Goal: Task Accomplishment & Management: Use online tool/utility

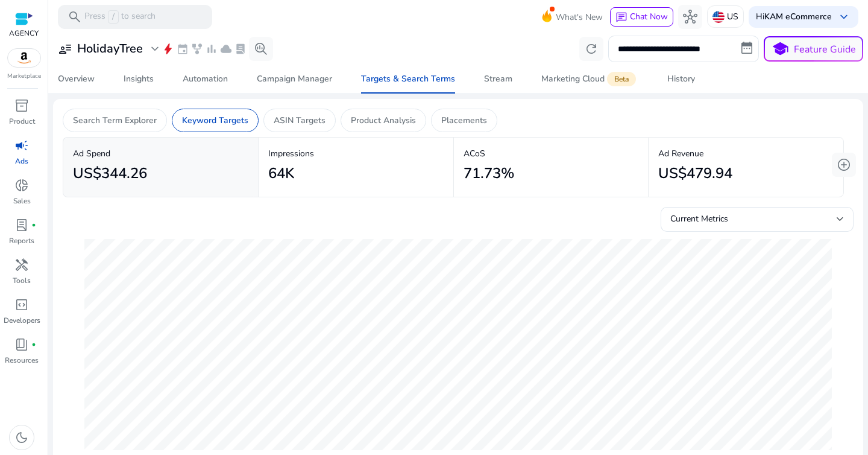
scroll to position [0, 380]
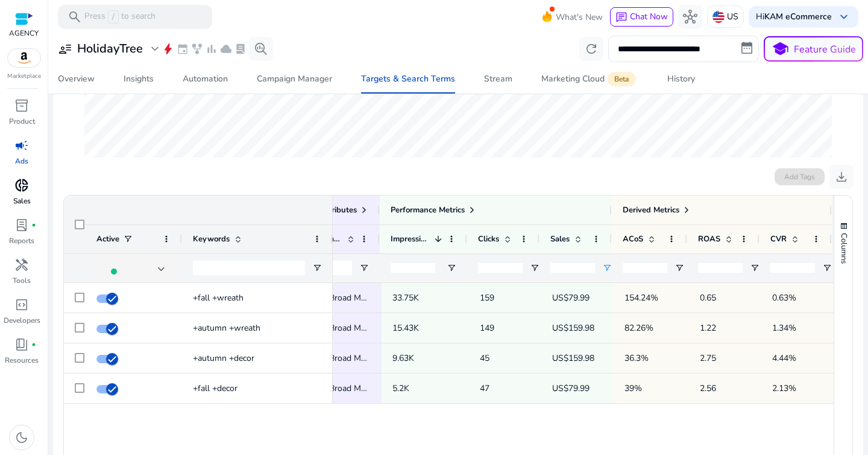
click at [22, 190] on span "donut_small" at bounding box center [21, 185] width 14 height 14
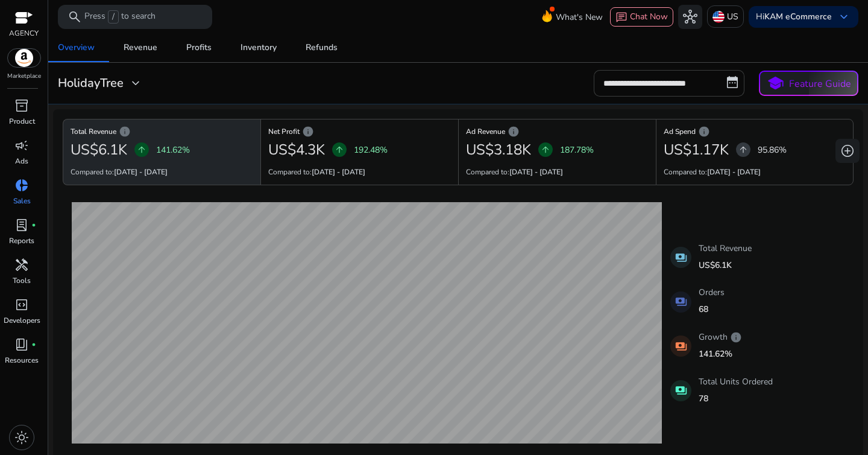
click at [646, 79] on input "**********" at bounding box center [669, 83] width 151 height 27
select select "*"
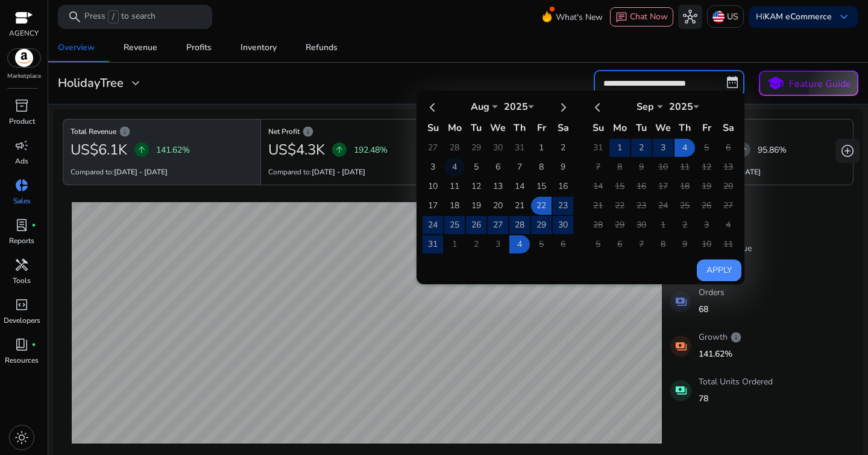
click at [455, 168] on td "4" at bounding box center [454, 167] width 20 height 18
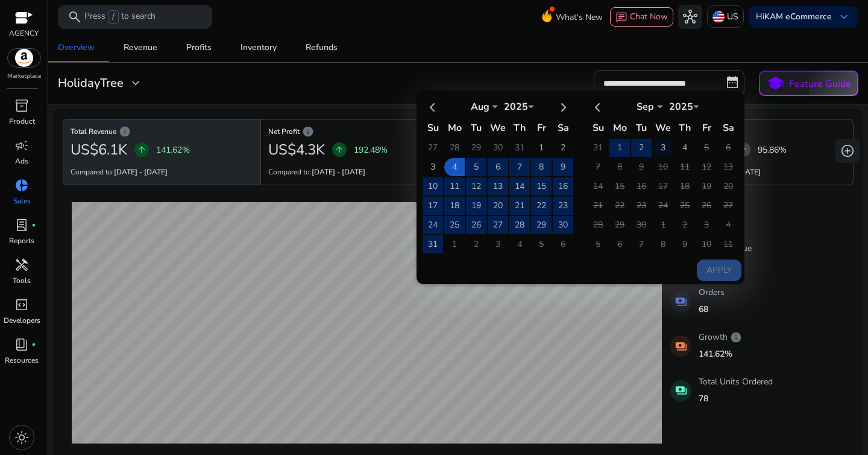
click at [657, 156] on td "3" at bounding box center [663, 148] width 20 height 18
click at [715, 271] on button "Apply" at bounding box center [719, 270] width 45 height 22
type input "**********"
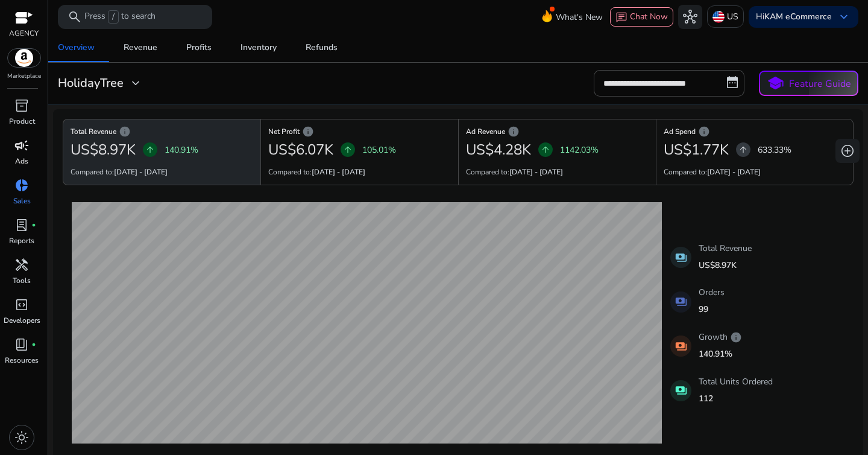
click at [22, 147] on span "campaign" at bounding box center [21, 145] width 14 height 14
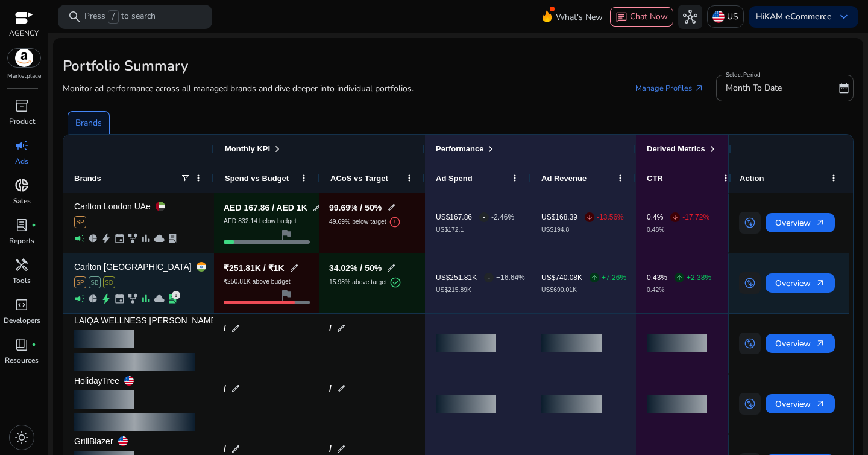
scroll to position [55, 0]
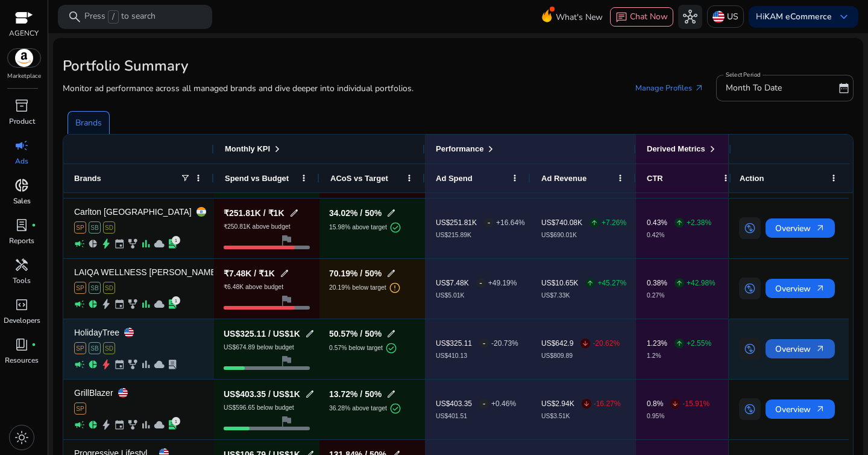
click at [786, 356] on span "Overview arrow_outward" at bounding box center [800, 348] width 50 height 25
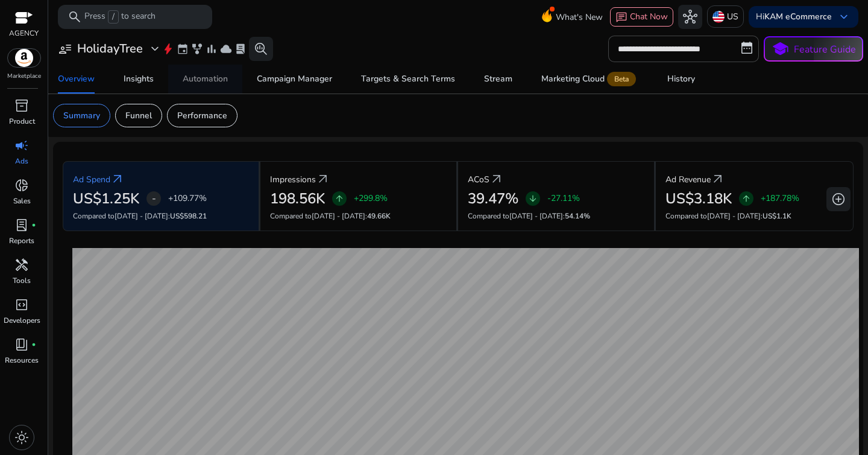
click at [221, 75] on div "Automation" at bounding box center [205, 79] width 45 height 8
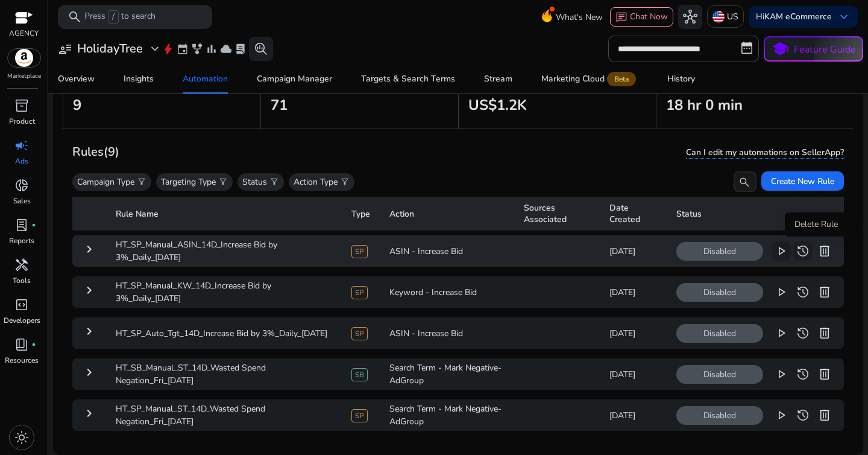
click at [821, 253] on span "delete" at bounding box center [825, 251] width 14 height 14
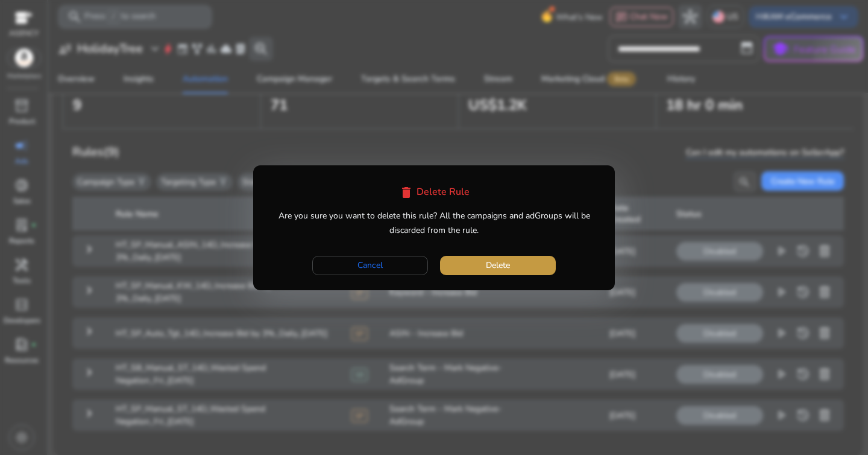
click at [534, 265] on span "button" at bounding box center [498, 265] width 116 height 29
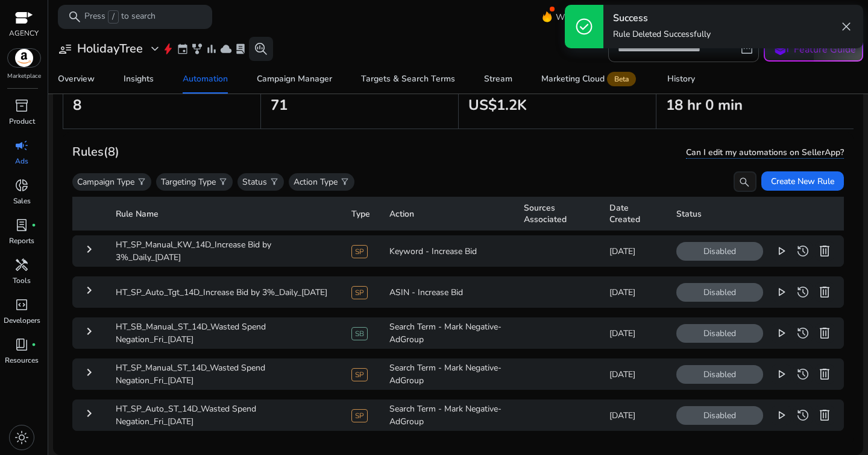
scroll to position [152, 0]
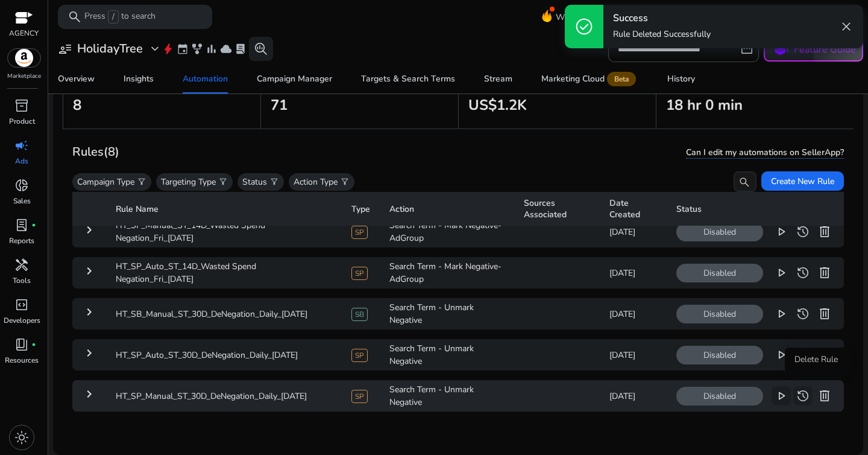
click at [820, 388] on span "delete" at bounding box center [825, 395] width 14 height 14
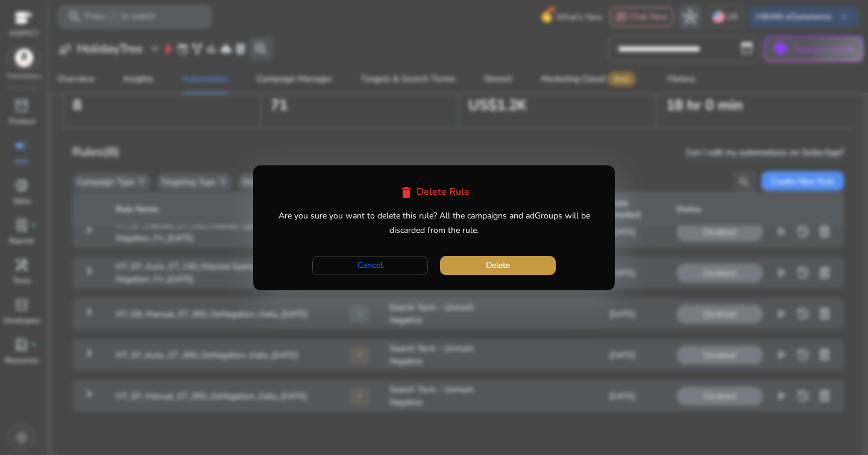
click at [517, 260] on span "button" at bounding box center [498, 265] width 116 height 29
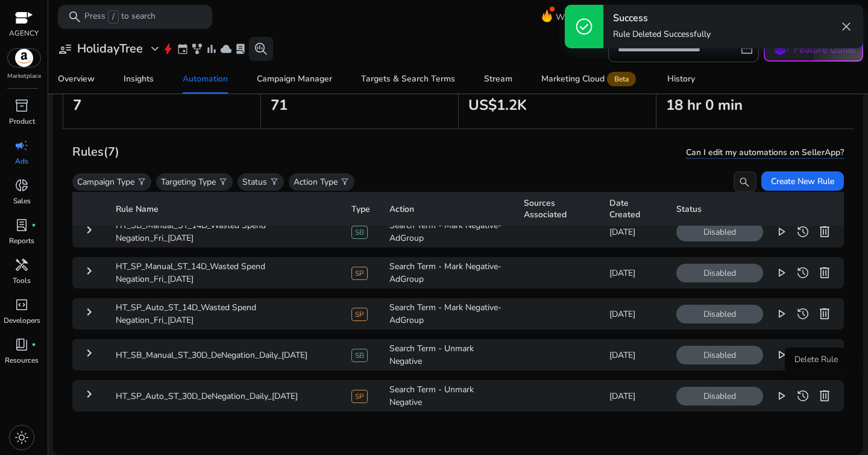
scroll to position [111, 0]
click at [818, 391] on span "delete" at bounding box center [825, 395] width 14 height 14
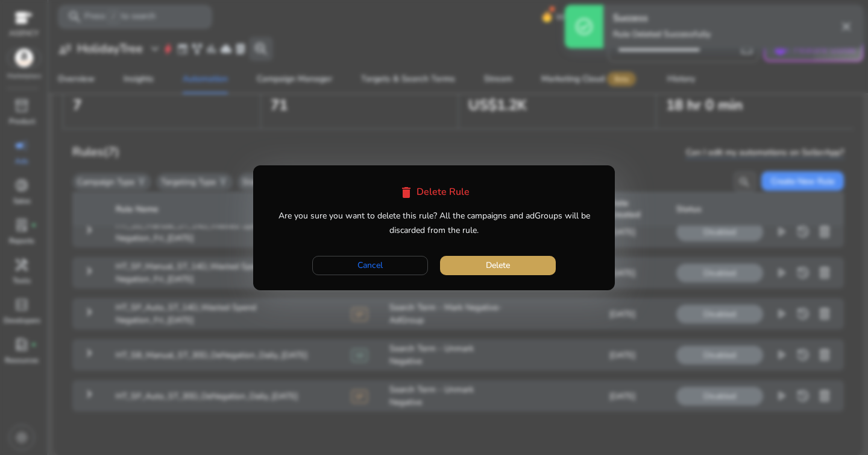
click at [532, 263] on span "button" at bounding box center [498, 265] width 116 height 29
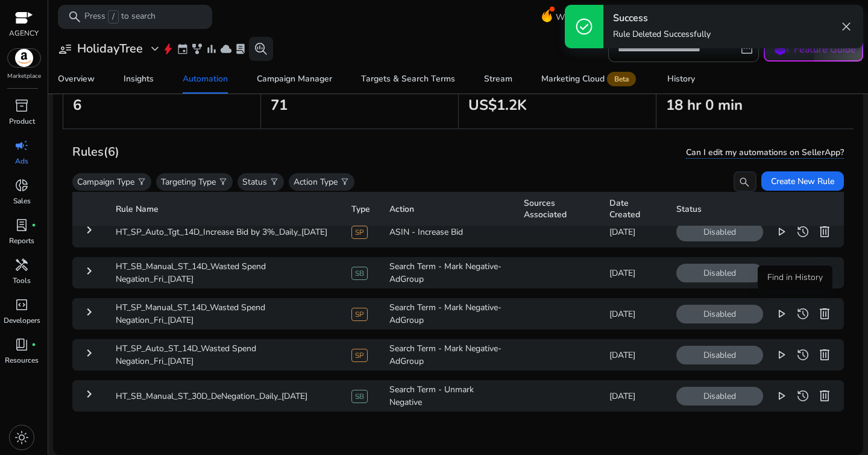
scroll to position [70, 0]
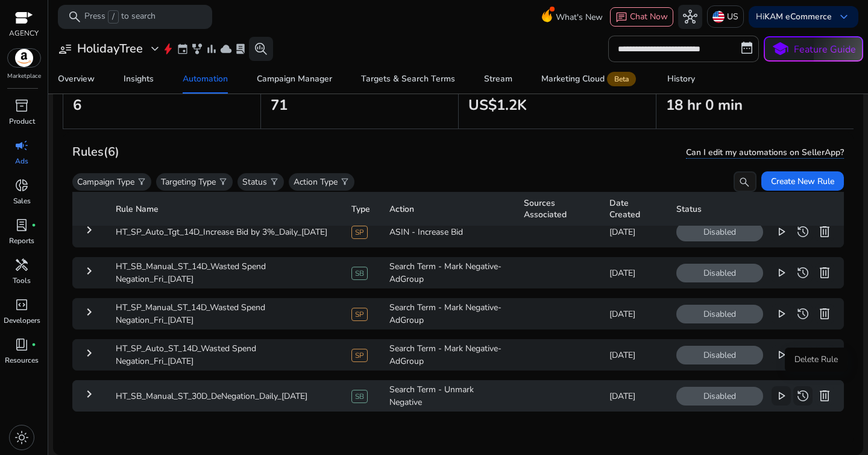
click at [825, 386] on button "delete" at bounding box center [824, 395] width 19 height 19
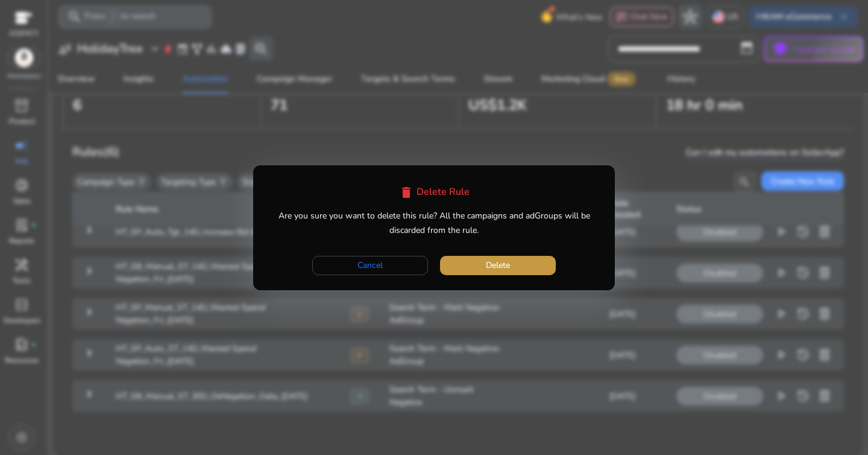
click at [517, 271] on span "button" at bounding box center [498, 265] width 116 height 29
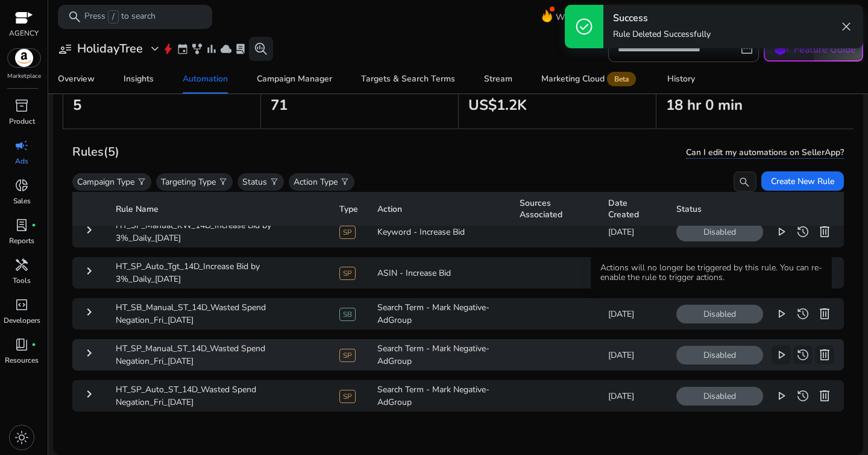
scroll to position [29, 0]
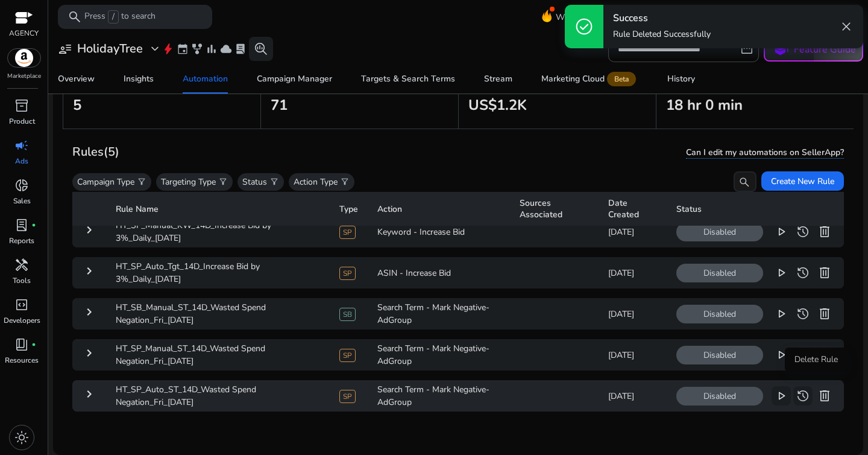
click at [818, 388] on span "delete" at bounding box center [825, 395] width 14 height 14
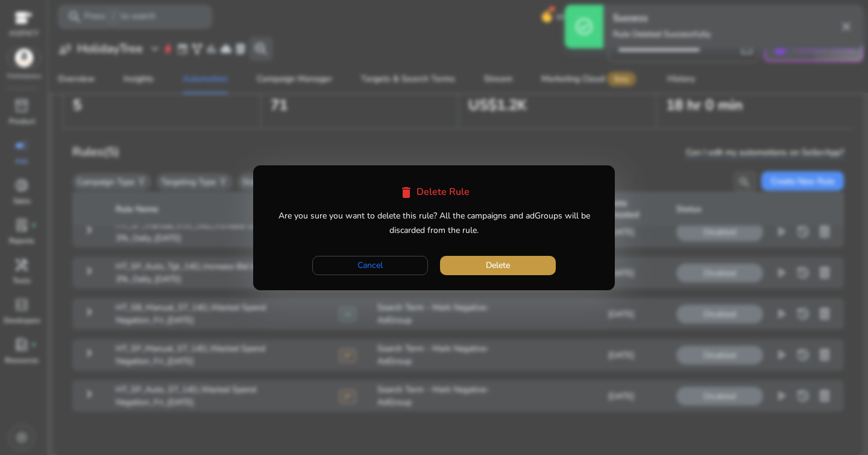
click at [507, 255] on span "button" at bounding box center [498, 265] width 116 height 29
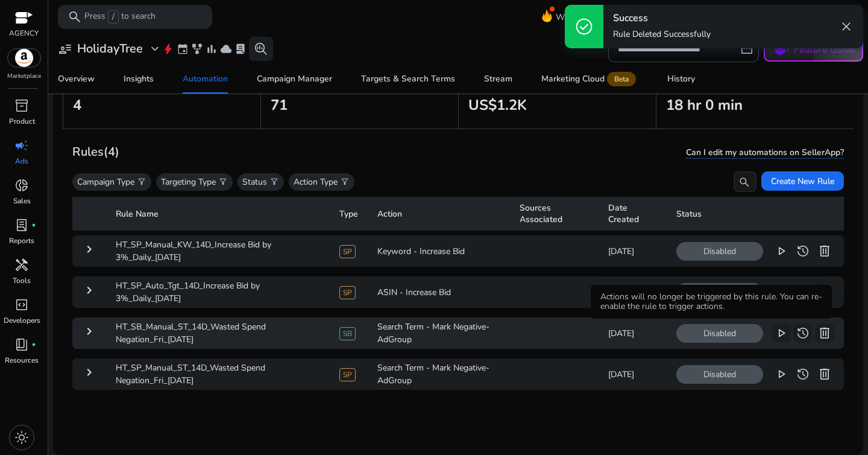
scroll to position [0, 0]
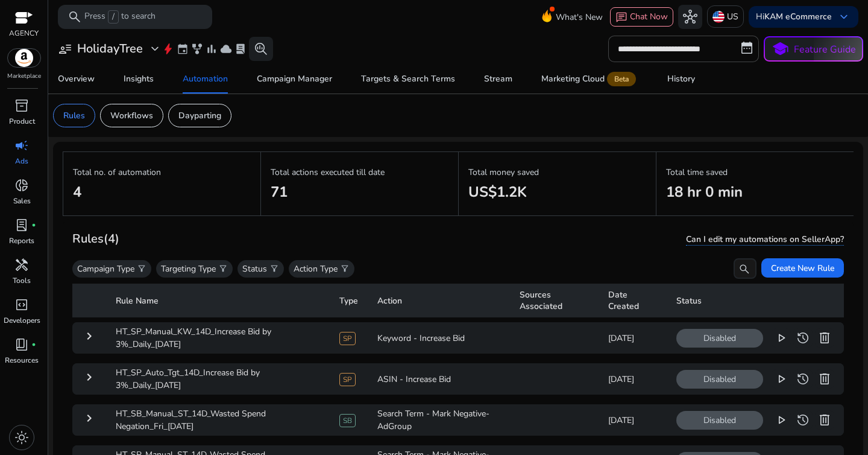
scroll to position [88, 0]
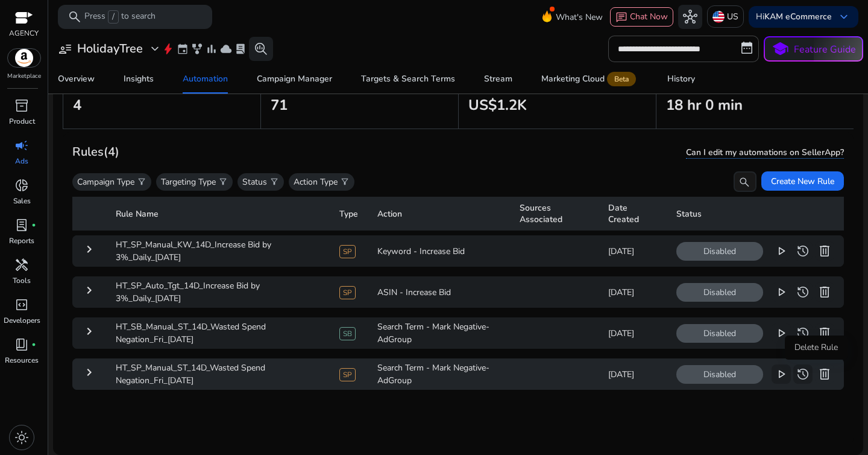
click at [818, 373] on span "delete" at bounding box center [825, 374] width 14 height 14
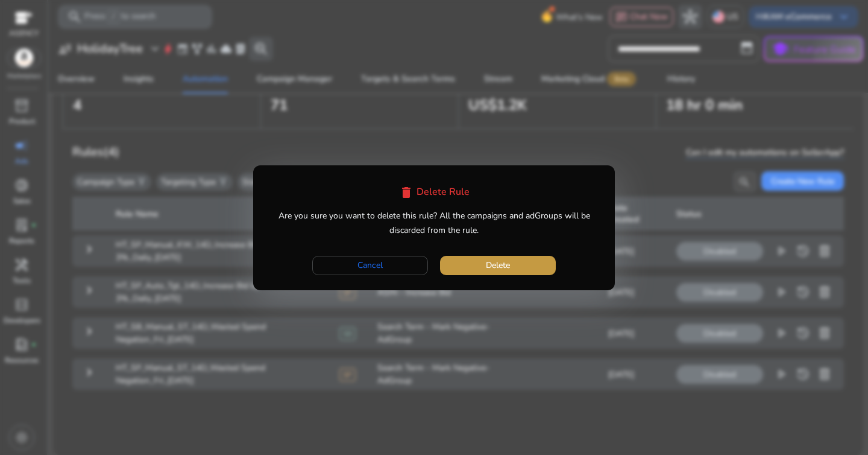
click at [500, 263] on span "Delete" at bounding box center [498, 265] width 24 height 13
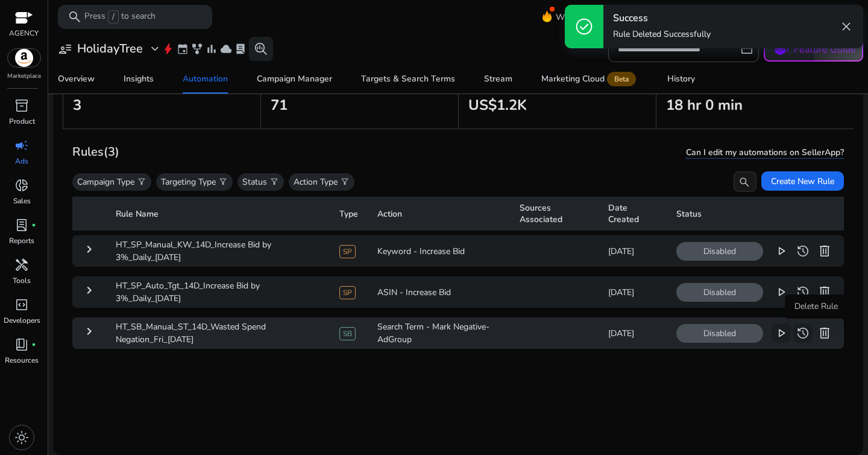
click at [818, 333] on span "delete" at bounding box center [825, 333] width 14 height 14
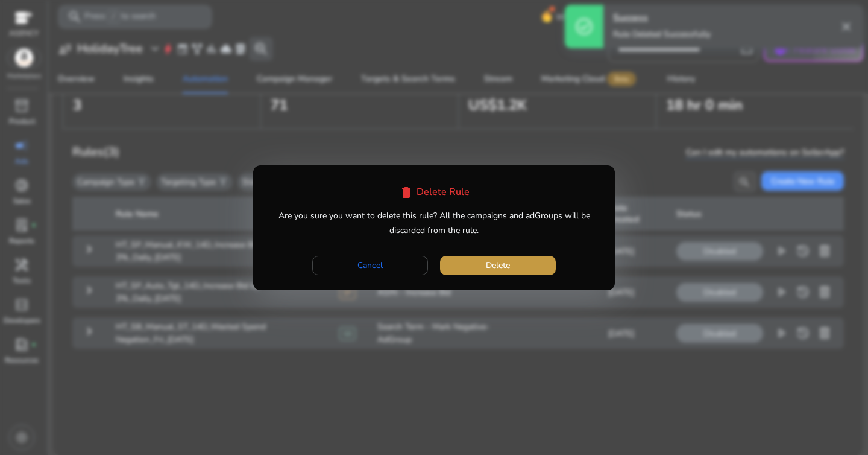
click at [477, 263] on span "button" at bounding box center [498, 265] width 116 height 29
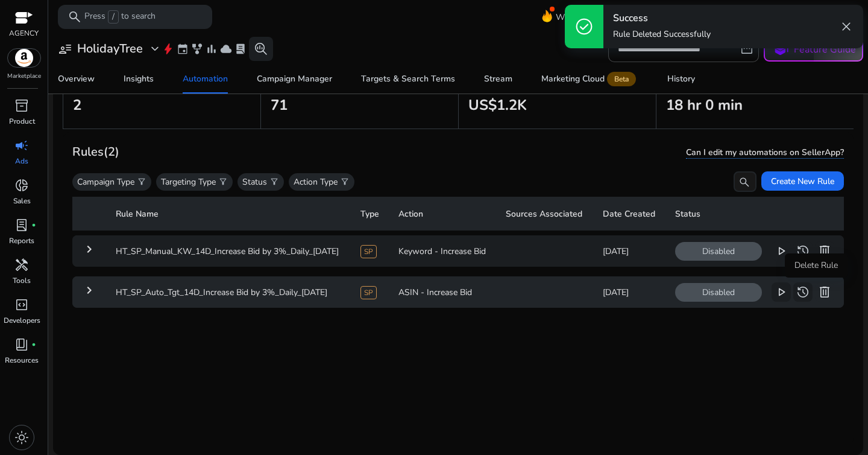
click at [818, 293] on span "delete" at bounding box center [825, 292] width 14 height 14
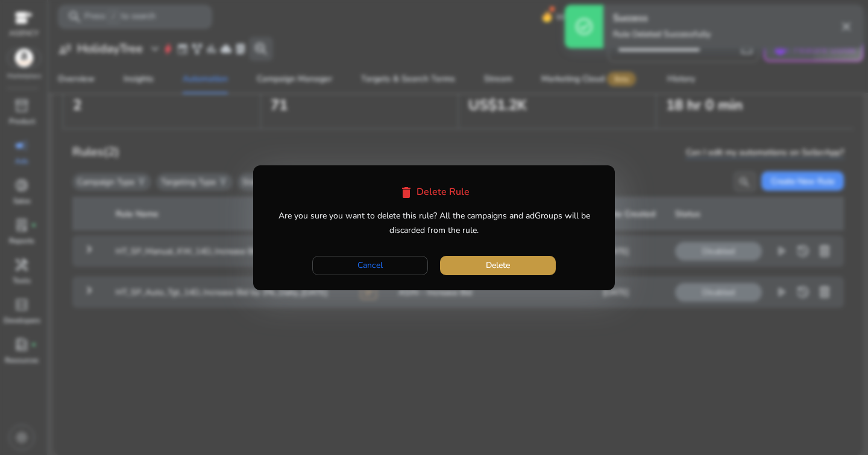
click at [520, 257] on span "button" at bounding box center [498, 265] width 116 height 29
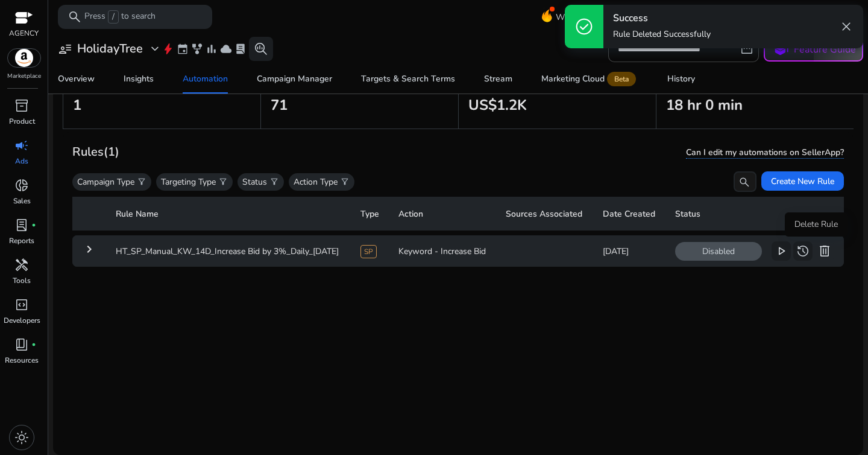
click at [818, 250] on span "delete" at bounding box center [825, 251] width 14 height 14
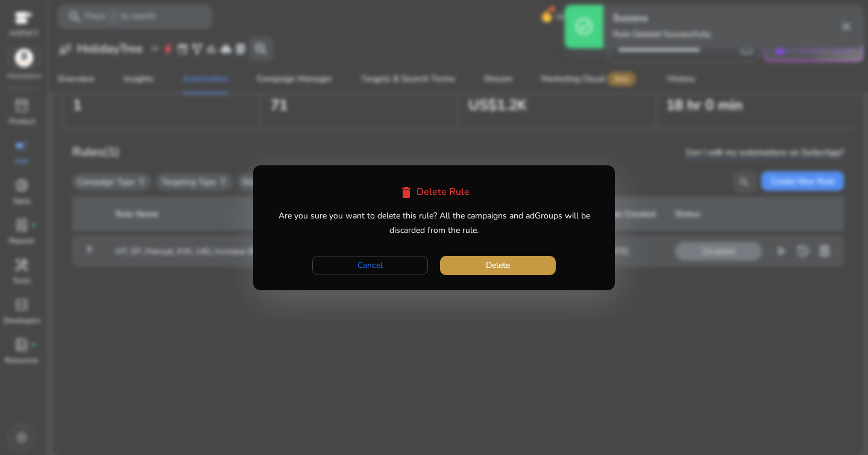
click at [526, 266] on span "button" at bounding box center [498, 265] width 116 height 29
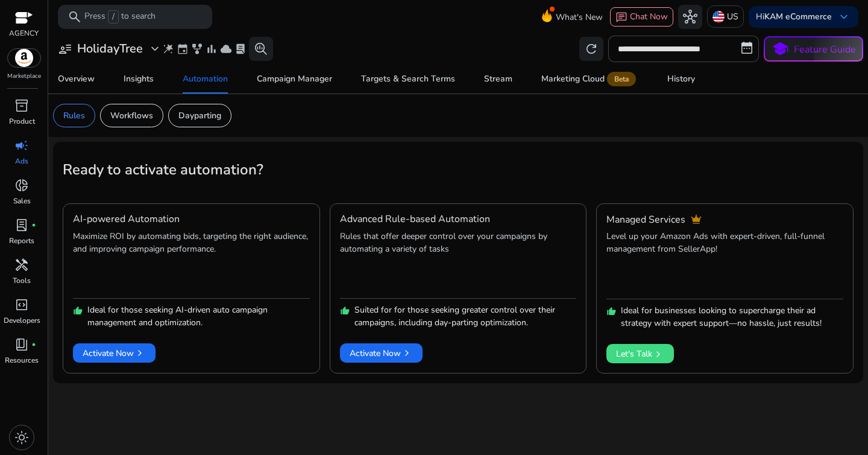
scroll to position [0, 0]
click at [376, 350] on span "Activate Now chevron_right" at bounding box center [381, 353] width 63 height 13
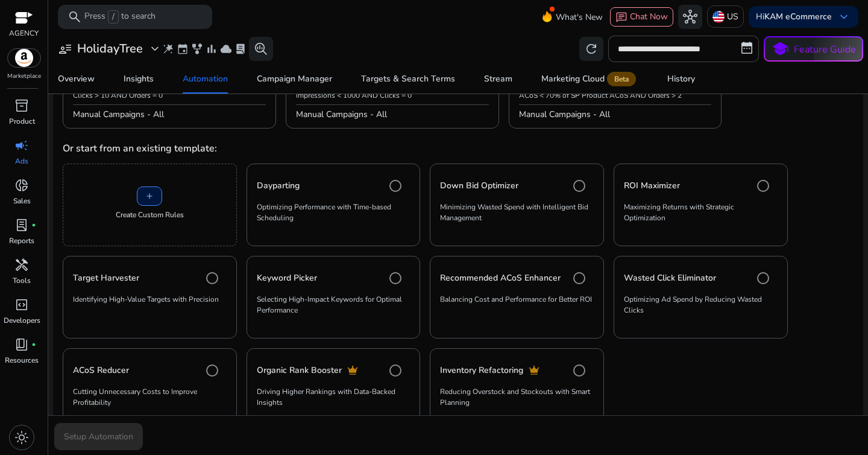
scroll to position [253, 0]
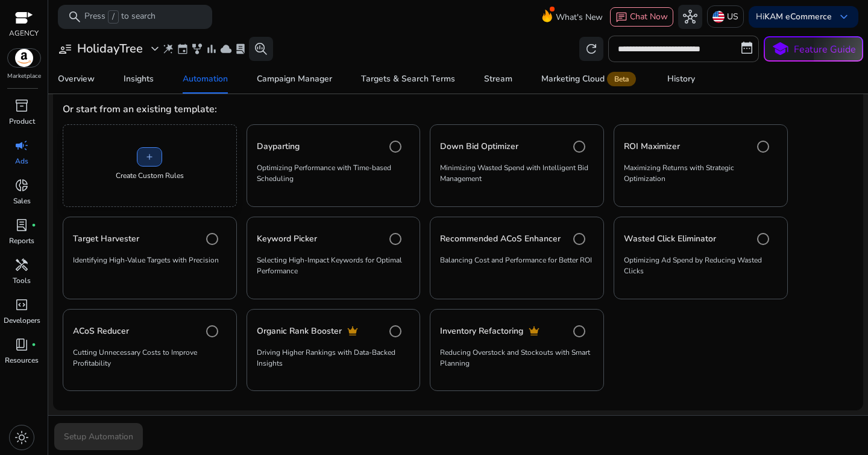
click at [159, 159] on span at bounding box center [149, 156] width 24 height 29
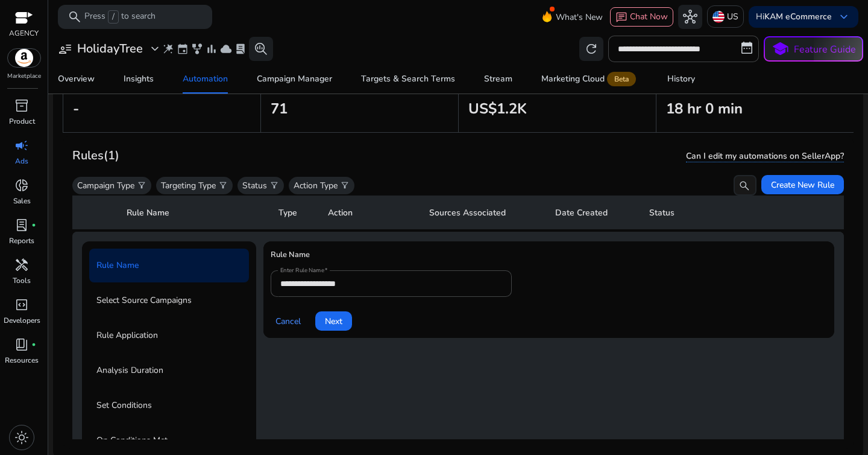
scroll to position [88, 0]
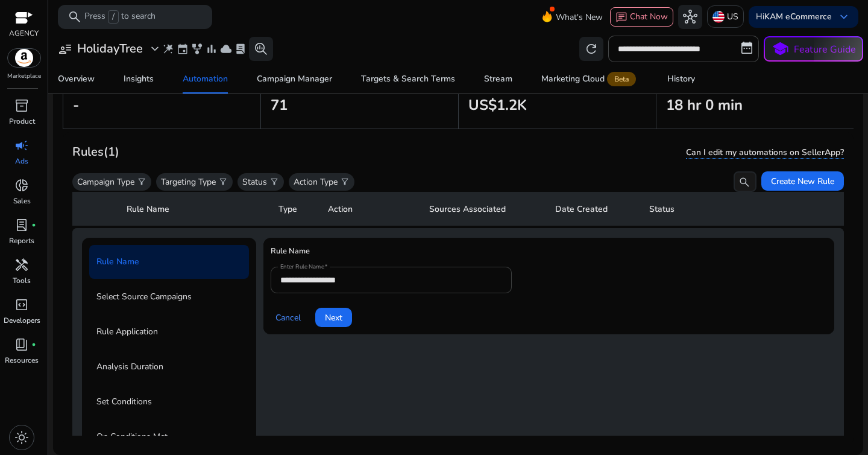
click at [362, 279] on input "**********" at bounding box center [391, 279] width 222 height 13
paste input "**********"
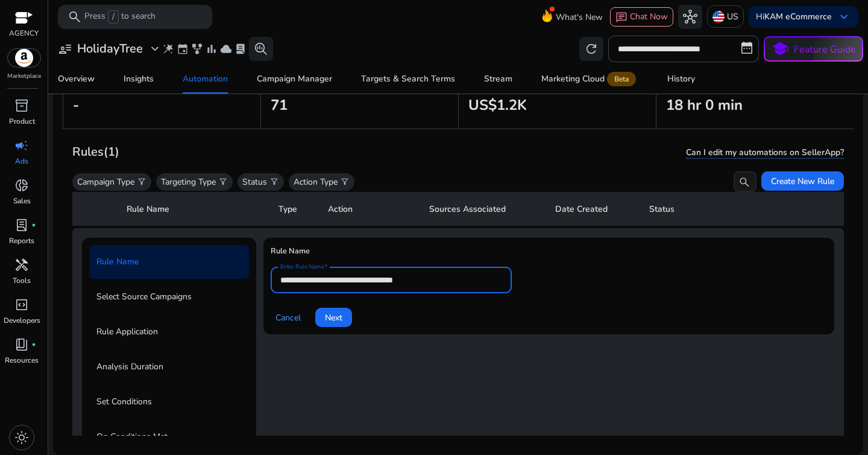
type input "**********"
click at [543, 324] on div "Cancel Next" at bounding box center [549, 312] width 556 height 29
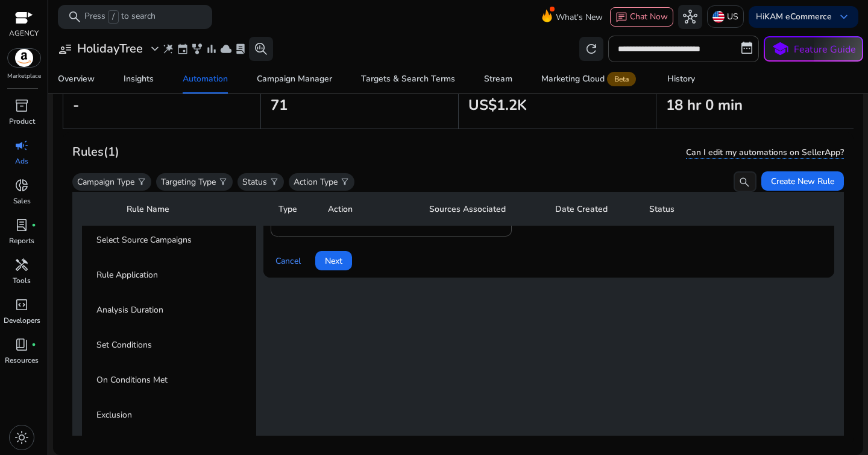
scroll to position [101, 0]
click at [348, 269] on span at bounding box center [333, 259] width 37 height 29
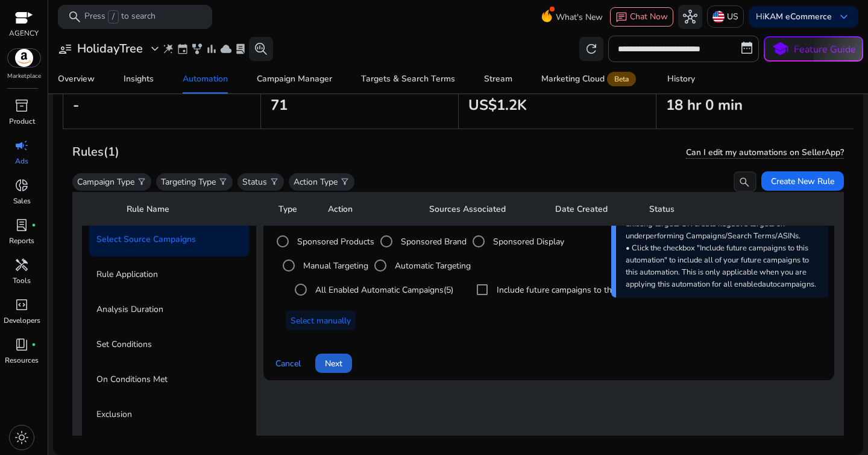
click at [335, 364] on span "Next" at bounding box center [333, 363] width 17 height 13
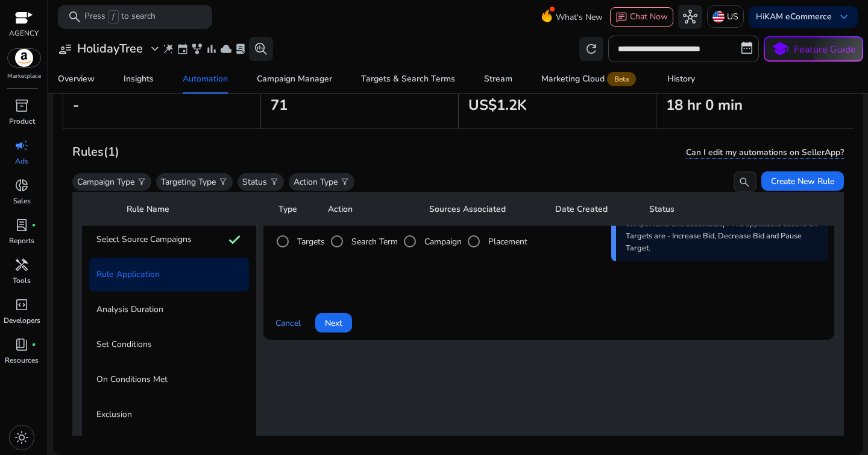
click at [364, 244] on label "Search Term" at bounding box center [373, 241] width 49 height 13
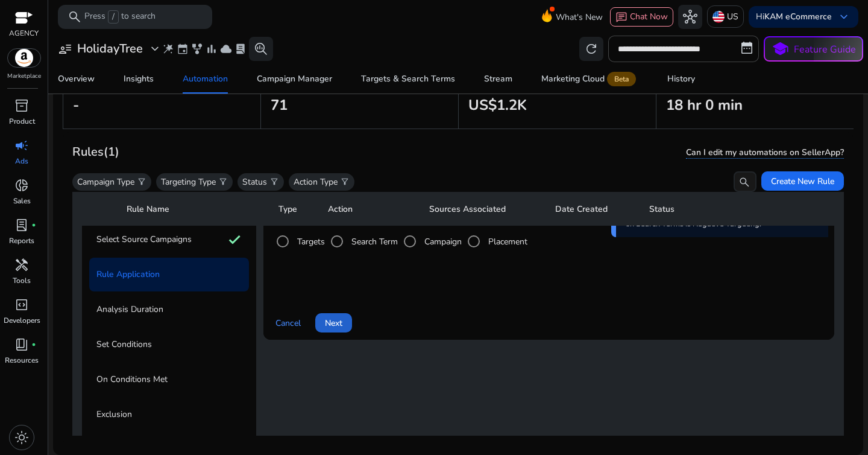
click at [332, 324] on span "Next" at bounding box center [333, 323] width 17 height 13
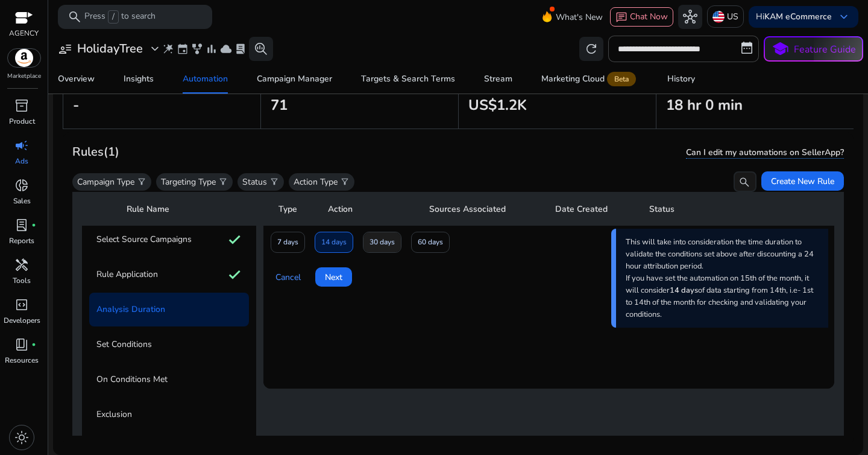
click at [390, 243] on span "30 days" at bounding box center [382, 242] width 25 height 21
click at [327, 278] on span "Next" at bounding box center [333, 277] width 17 height 13
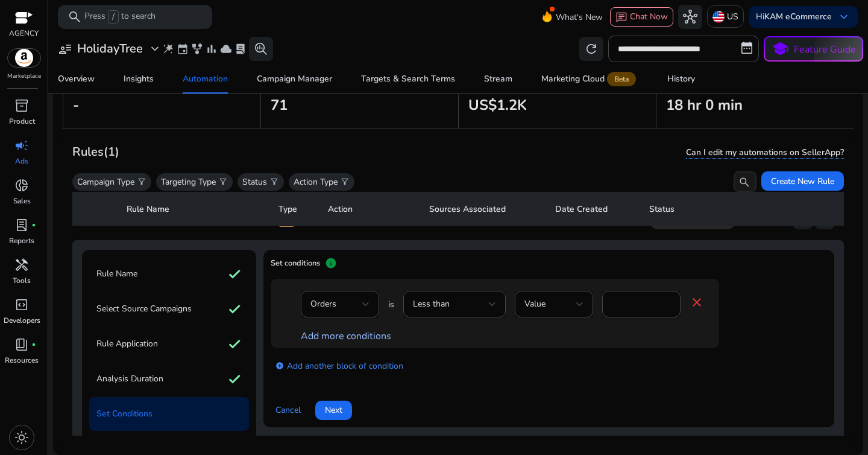
scroll to position [24, 0]
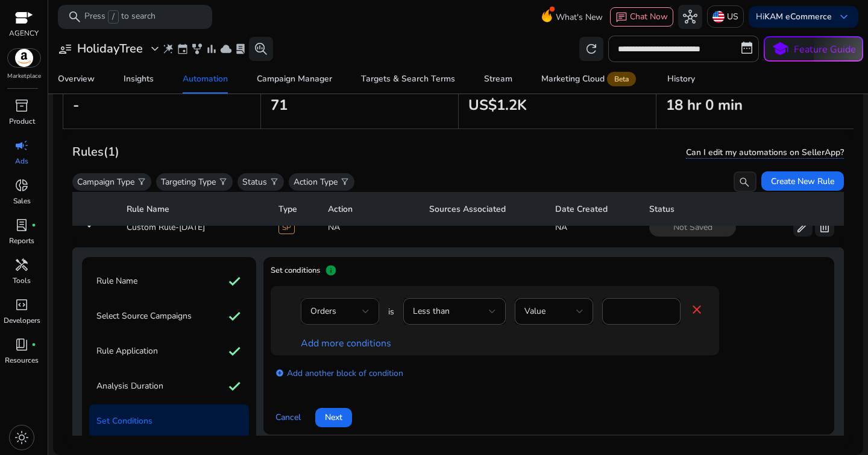
click at [350, 318] on div "Orders" at bounding box center [339, 311] width 59 height 14
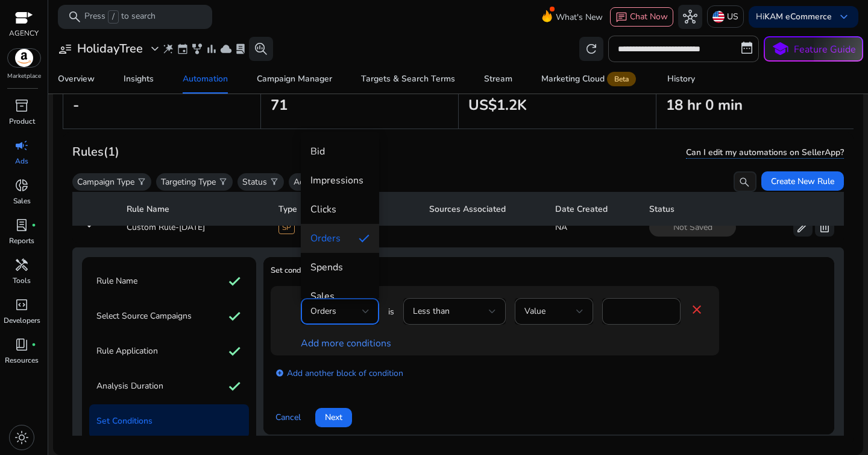
click at [477, 306] on div at bounding box center [434, 227] width 868 height 455
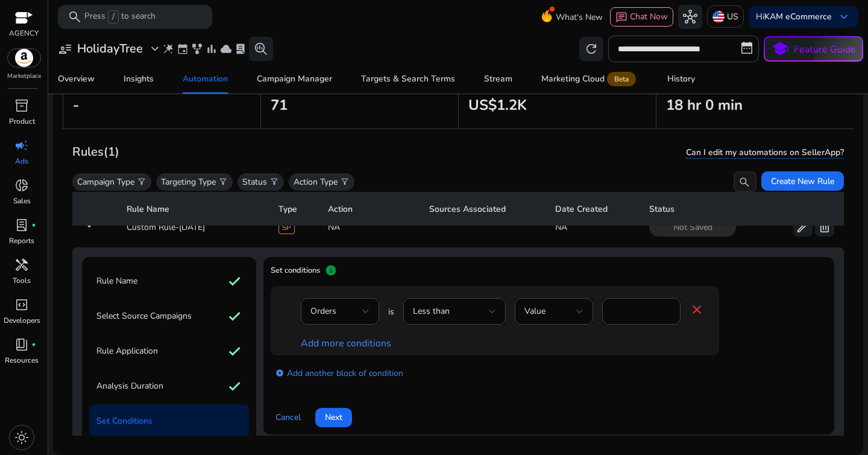
click at [477, 306] on div "Less than" at bounding box center [451, 310] width 76 height 13
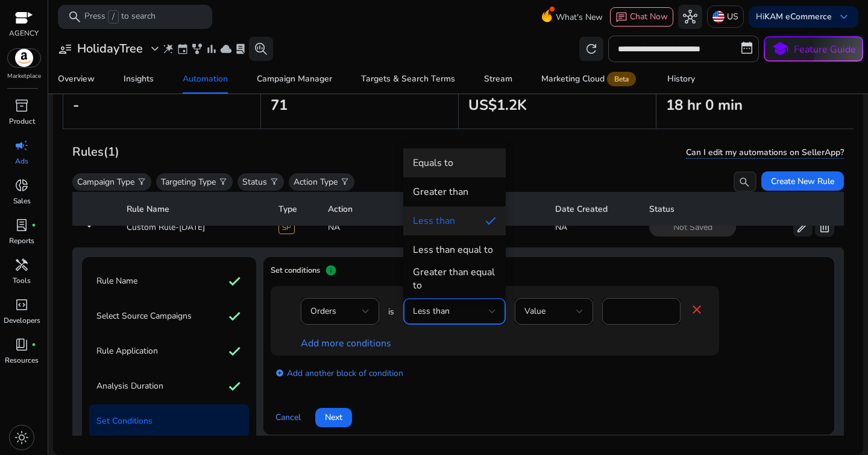
click at [445, 171] on mat-option "Equals to" at bounding box center [454, 162] width 102 height 29
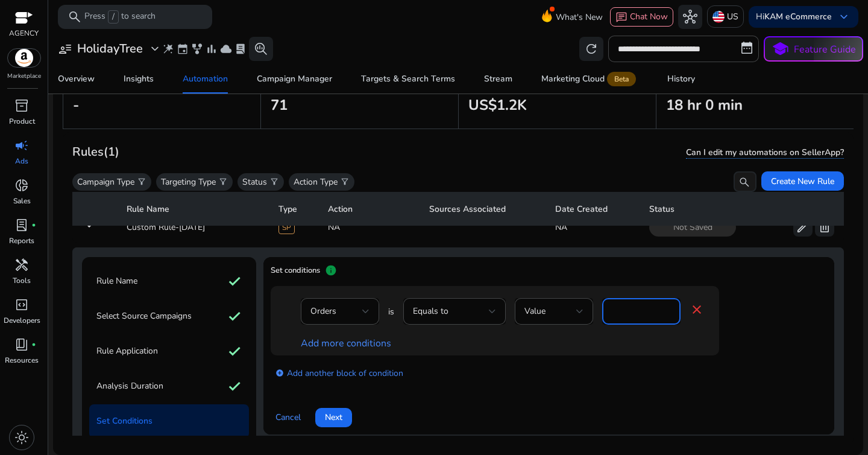
click at [628, 310] on input "*" at bounding box center [641, 310] width 59 height 13
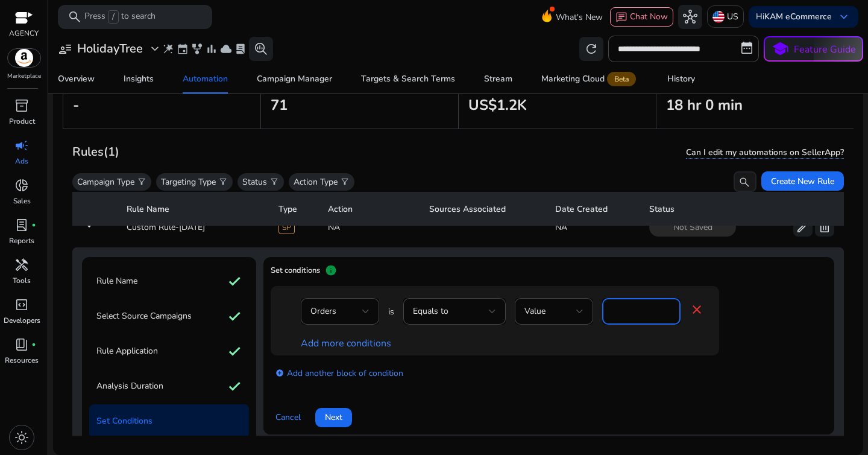
type input "*"
click at [633, 354] on div "Orders is Equals to Value * close Add more conditions" at bounding box center [495, 320] width 449 height 69
click at [364, 344] on link "Add more conditions" at bounding box center [346, 342] width 90 height 13
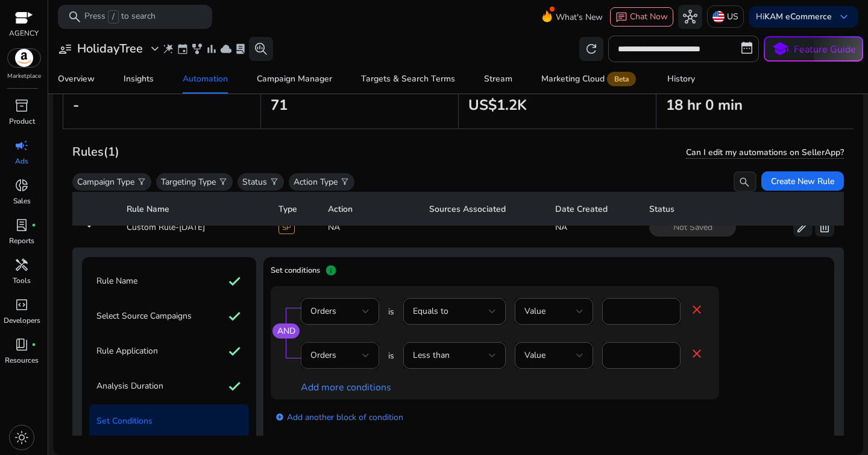
click at [362, 348] on div at bounding box center [365, 355] width 7 height 14
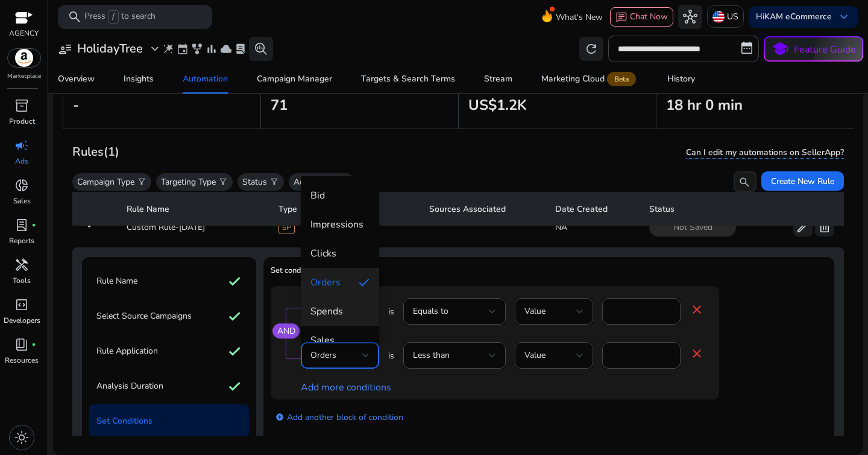
click at [346, 304] on span "Spends" at bounding box center [339, 310] width 59 height 13
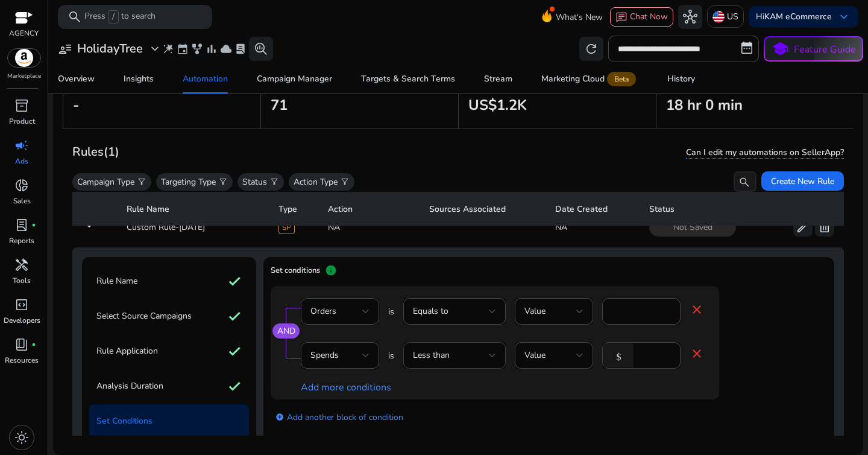
click at [449, 346] on div "Less than" at bounding box center [454, 355] width 83 height 27
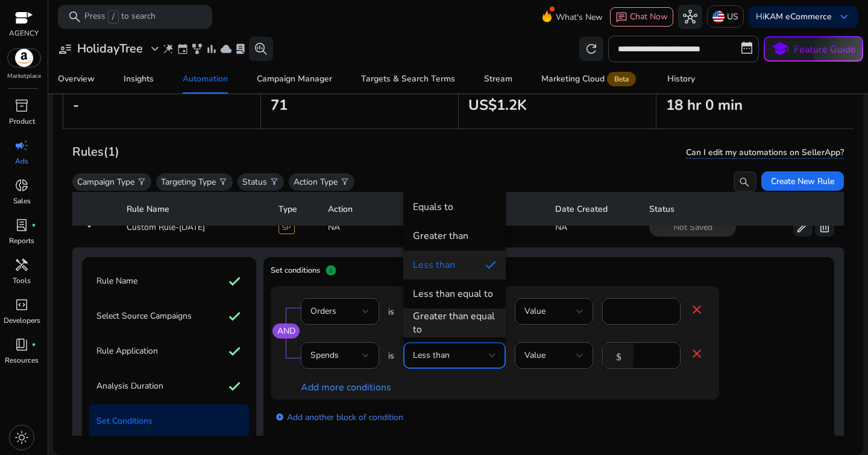
click at [446, 313] on div "Greater than equal to" at bounding box center [454, 322] width 83 height 27
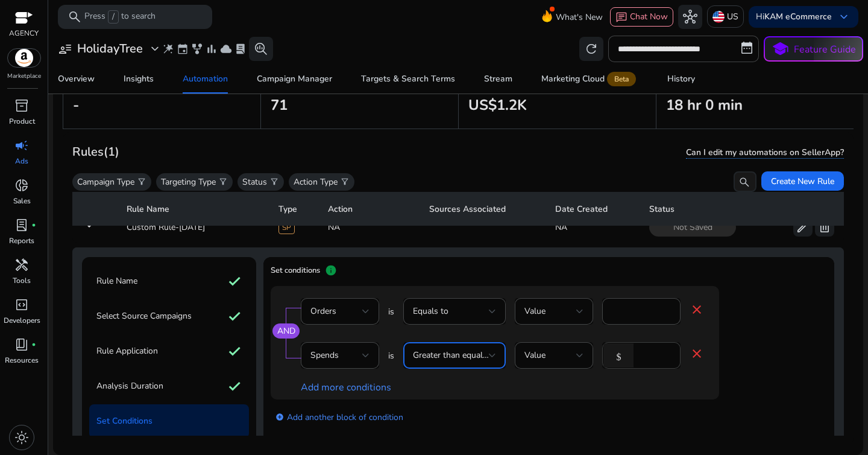
click at [647, 359] on input "*" at bounding box center [655, 354] width 31 height 13
type input "**"
click at [746, 351] on div "AND Orders is Equals to Value * close Spends is Greater than equal to Value $ *…" at bounding box center [519, 342] width 497 height 113
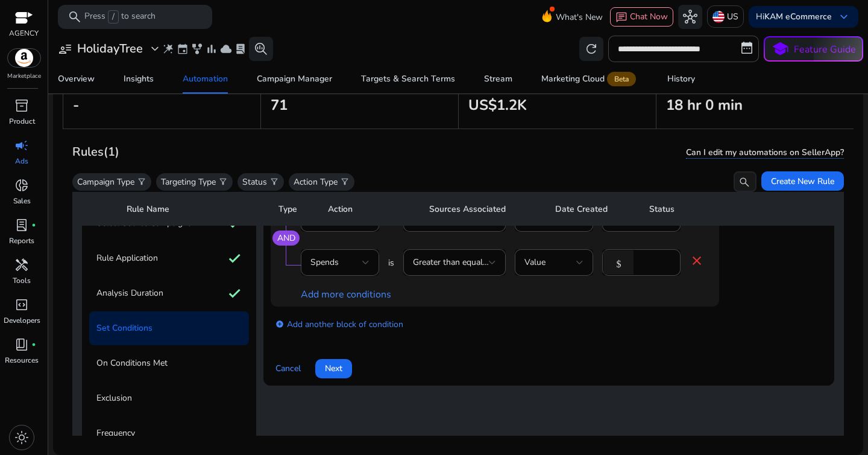
scroll to position [145, 0]
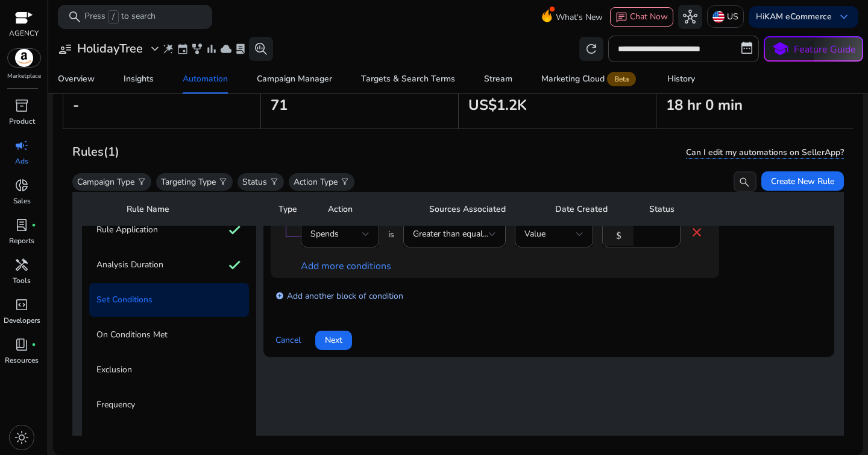
click at [353, 297] on link "add_circle Add another block of condition" at bounding box center [340, 295] width 128 height 14
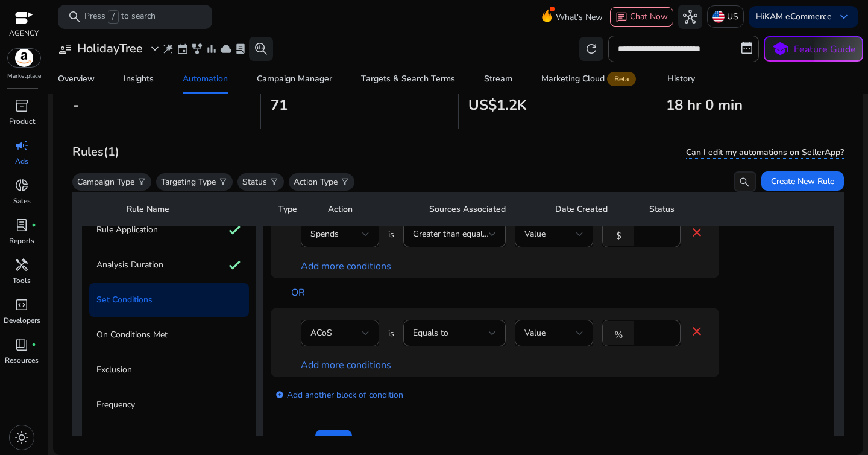
click at [354, 330] on div "ACoS" at bounding box center [336, 332] width 52 height 13
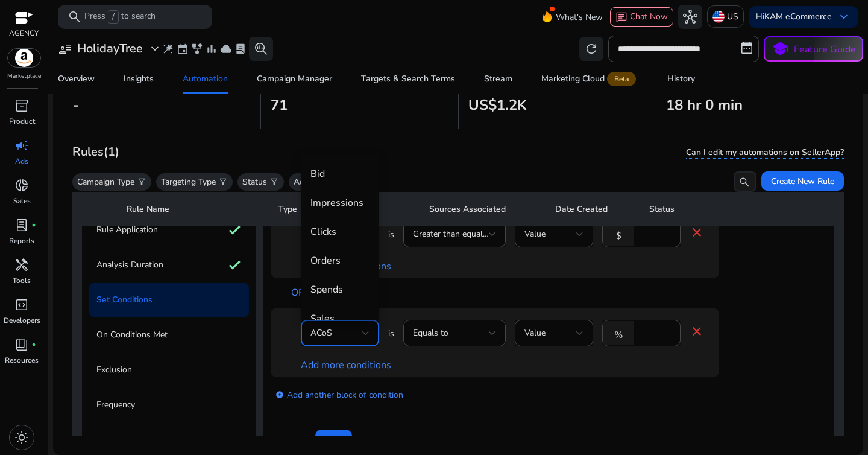
scroll to position [42, 0]
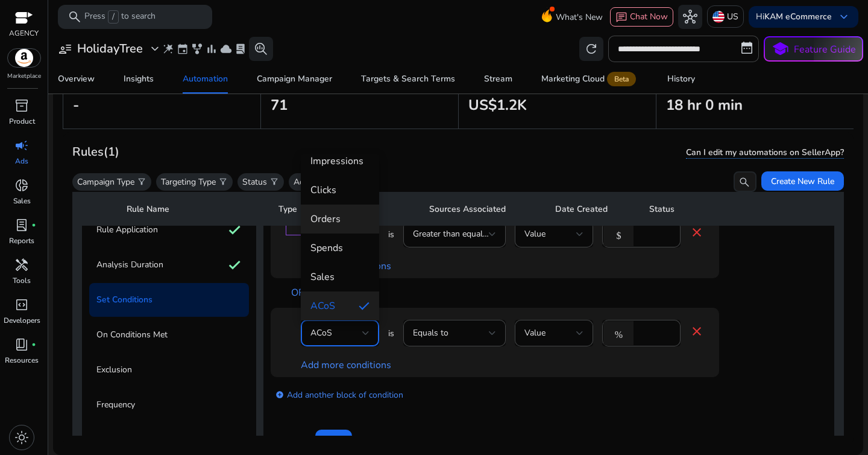
click at [336, 221] on span "Orders" at bounding box center [339, 218] width 59 height 13
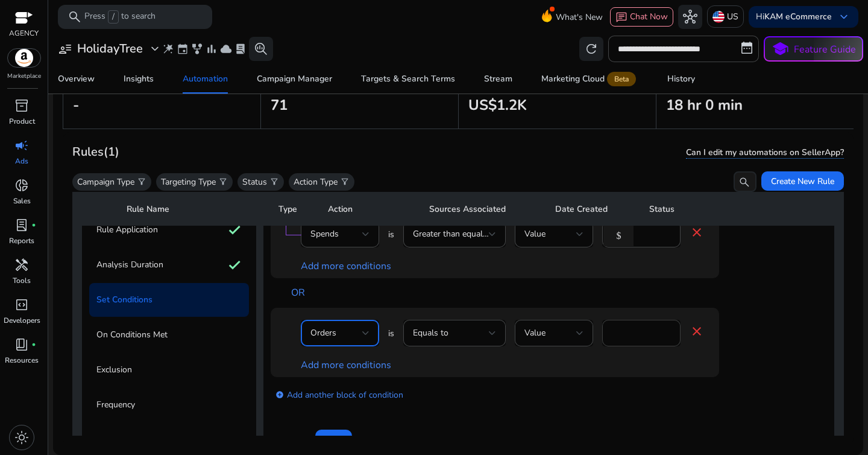
click at [625, 329] on input "****" at bounding box center [641, 332] width 59 height 13
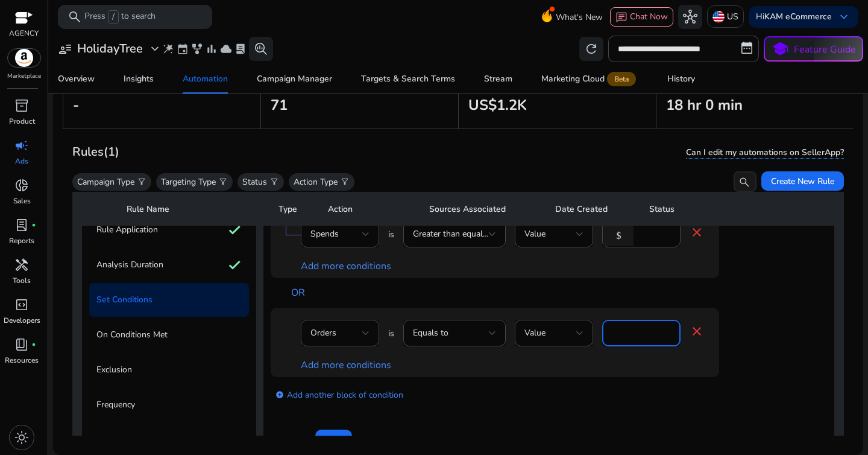
click at [625, 329] on input "****" at bounding box center [641, 332] width 59 height 13
type input "*"
click at [373, 369] on link "Add more conditions" at bounding box center [346, 364] width 90 height 13
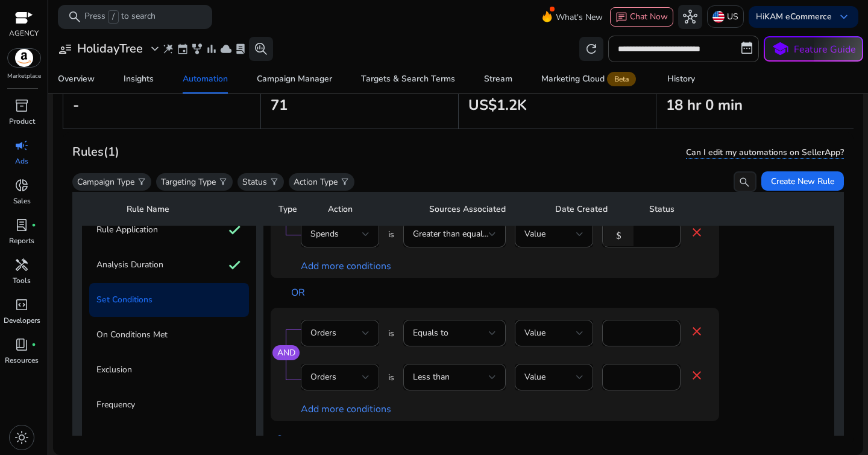
click at [342, 370] on div "Orders" at bounding box center [339, 377] width 59 height 14
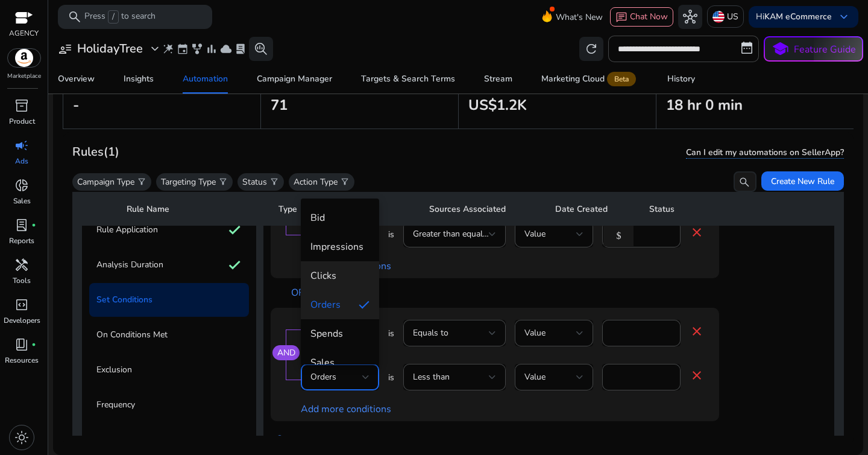
click at [333, 279] on span "Clicks" at bounding box center [339, 275] width 59 height 13
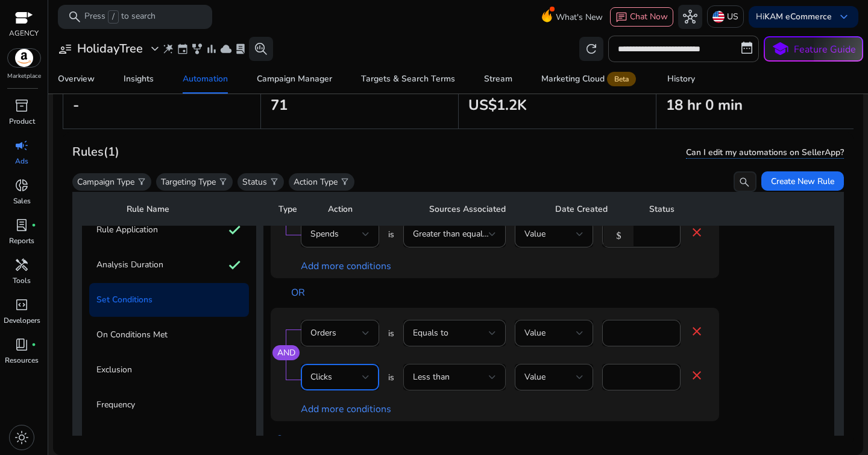
click at [438, 368] on div "Less than" at bounding box center [454, 377] width 83 height 27
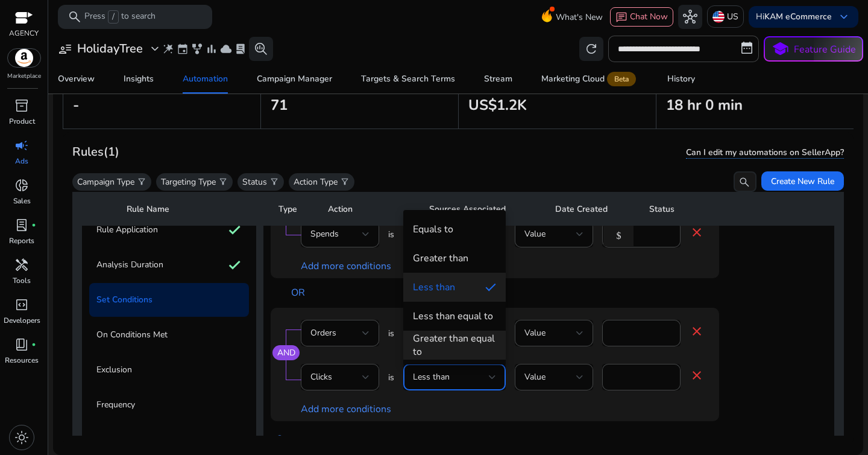
click at [448, 353] on div "Greater than equal to" at bounding box center [454, 345] width 83 height 27
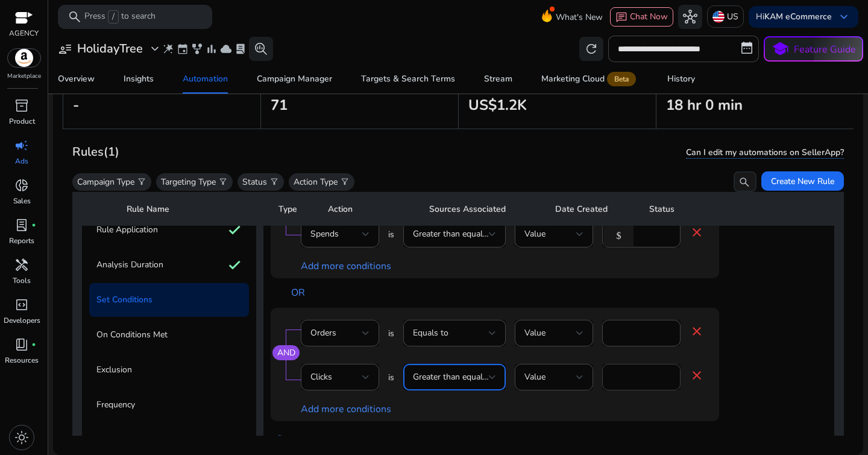
click at [623, 380] on input "*" at bounding box center [641, 376] width 59 height 13
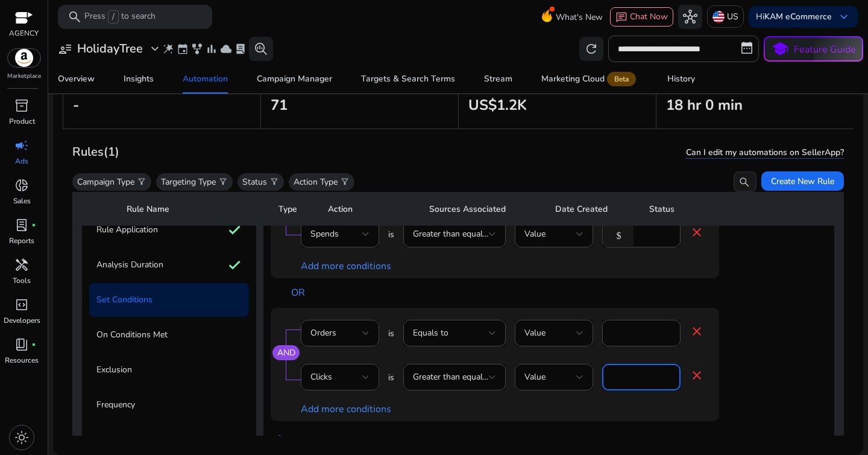
click at [623, 380] on input "*" at bounding box center [641, 376] width 59 height 13
type input "**"
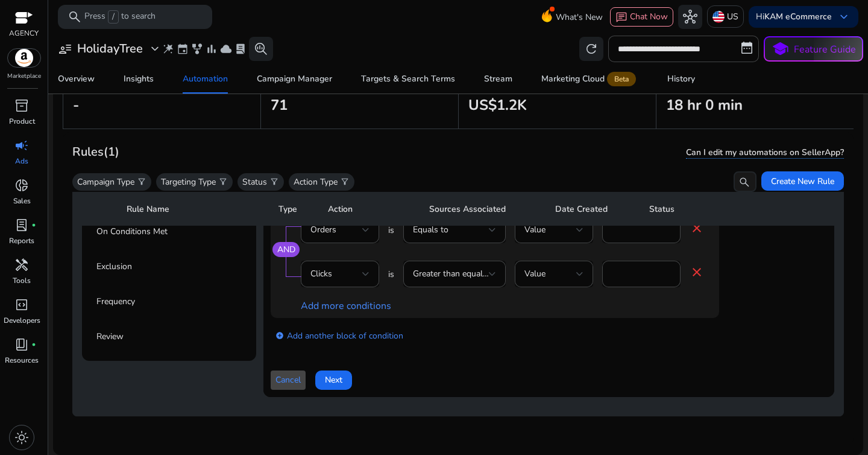
click at [711, 339] on div "add_circle Add another block of condition" at bounding box center [519, 335] width 497 height 34
click at [339, 373] on span "Next" at bounding box center [333, 379] width 17 height 13
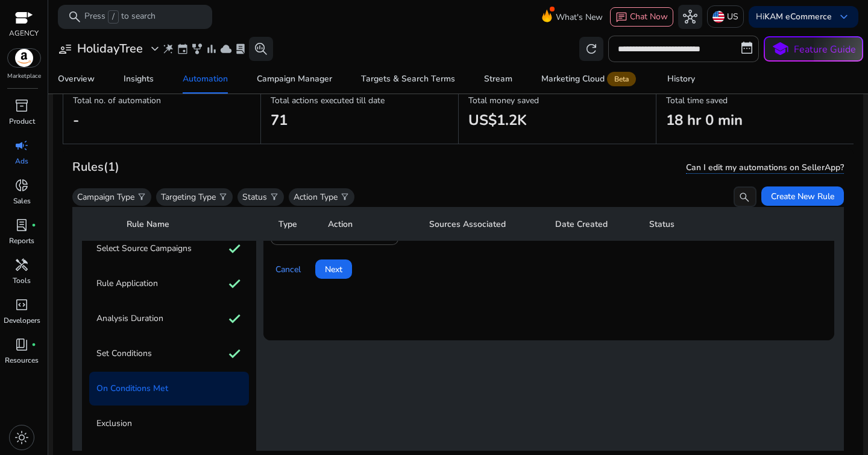
scroll to position [107, 0]
click at [324, 277] on span at bounding box center [333, 268] width 37 height 29
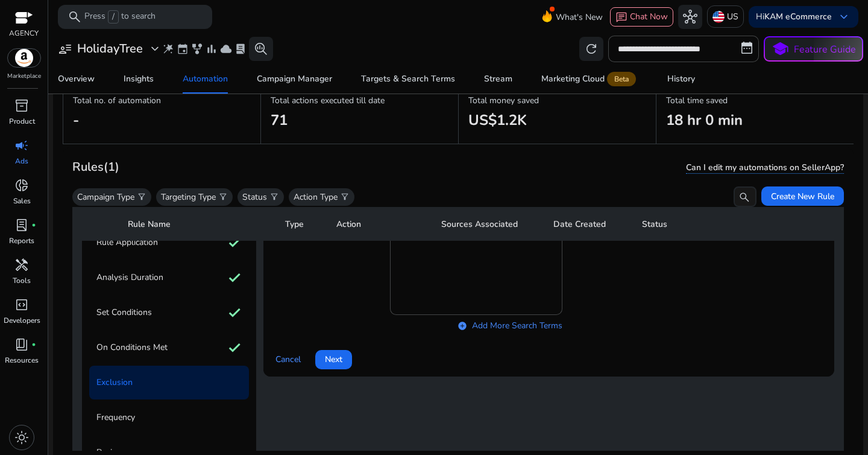
scroll to position [212, 0]
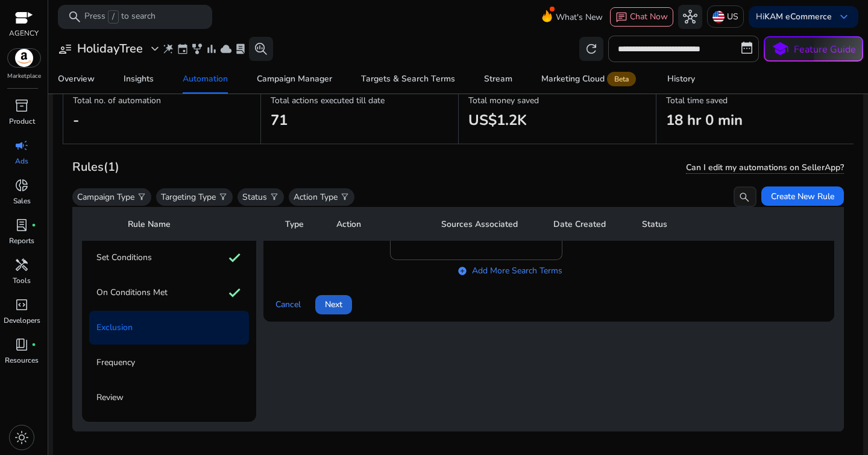
click at [340, 298] on span "Next" at bounding box center [333, 304] width 17 height 13
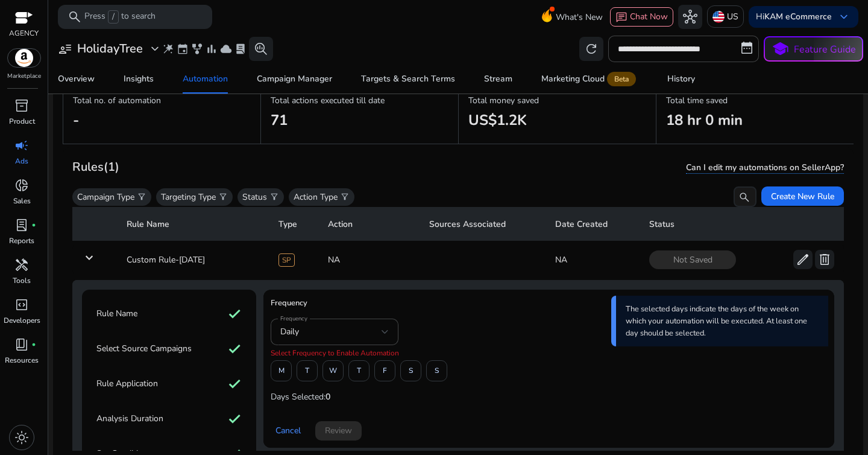
scroll to position [6, 0]
click at [332, 372] on span "W" at bounding box center [333, 371] width 8 height 21
click at [409, 376] on span "S" at bounding box center [411, 371] width 4 height 21
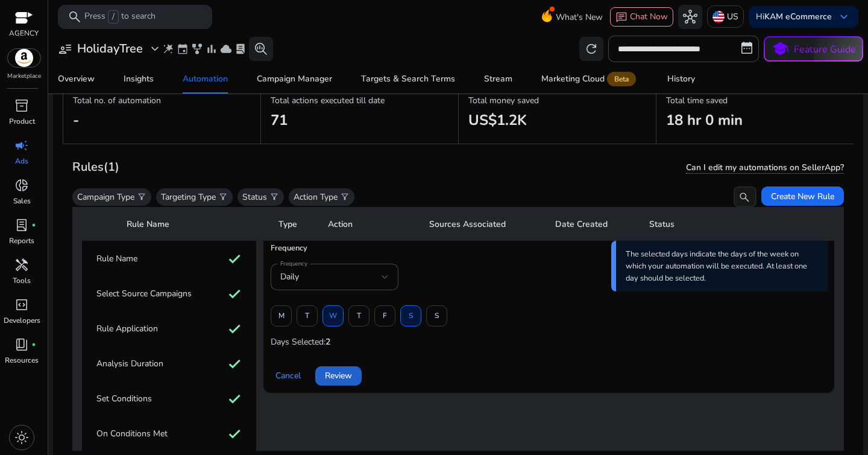
click at [351, 380] on span "Review" at bounding box center [338, 375] width 27 height 13
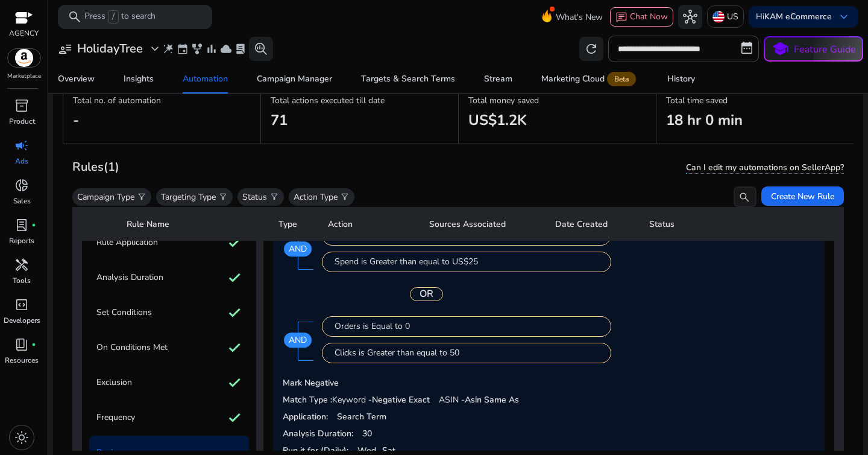
scroll to position [254, 0]
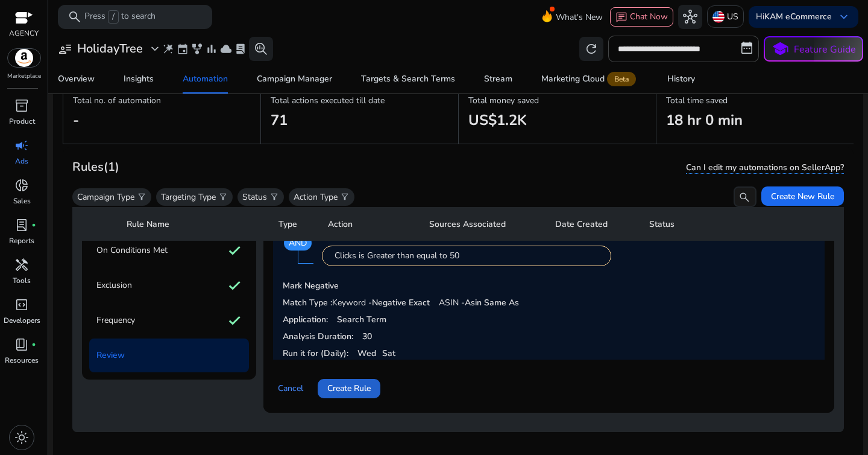
click at [342, 382] on span "Create Rule" at bounding box center [348, 388] width 43 height 13
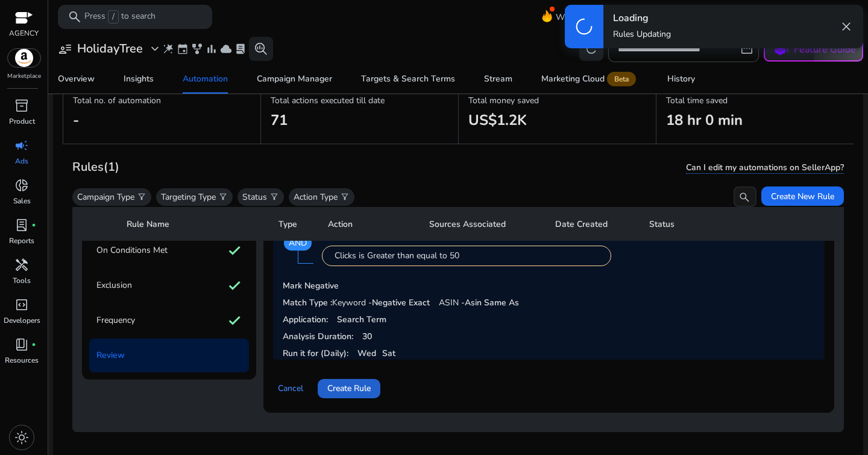
scroll to position [0, 0]
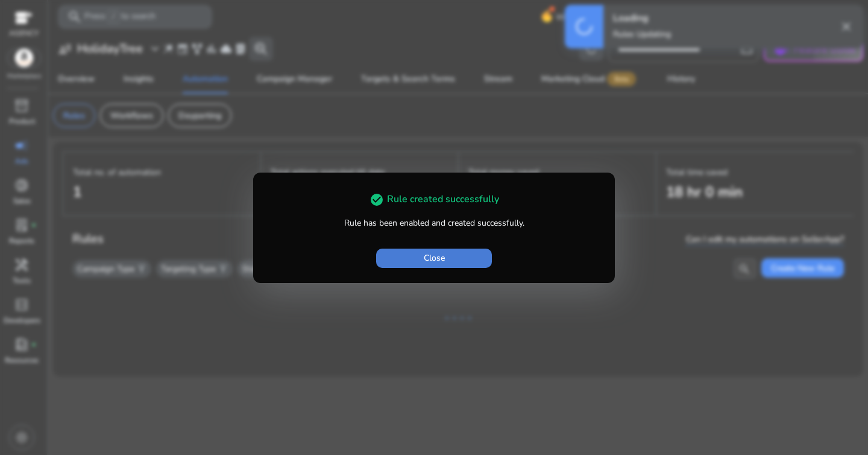
click at [428, 253] on span "Close" at bounding box center [434, 257] width 21 height 13
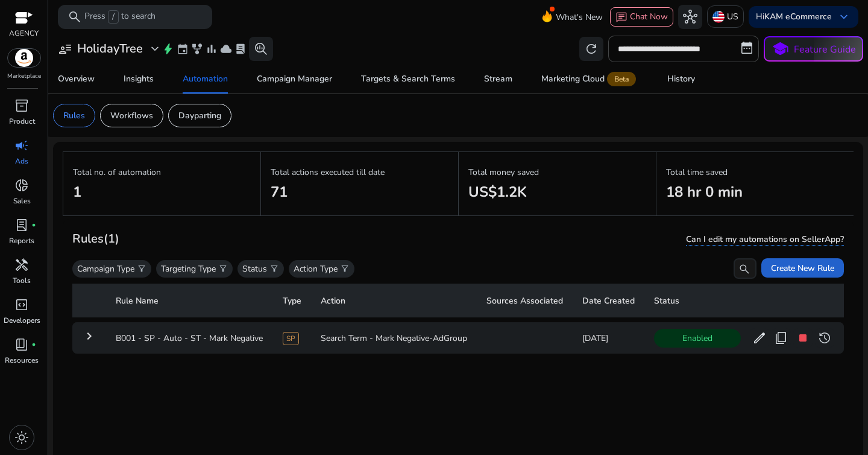
click at [805, 263] on span "Create New Rule" at bounding box center [802, 268] width 63 height 13
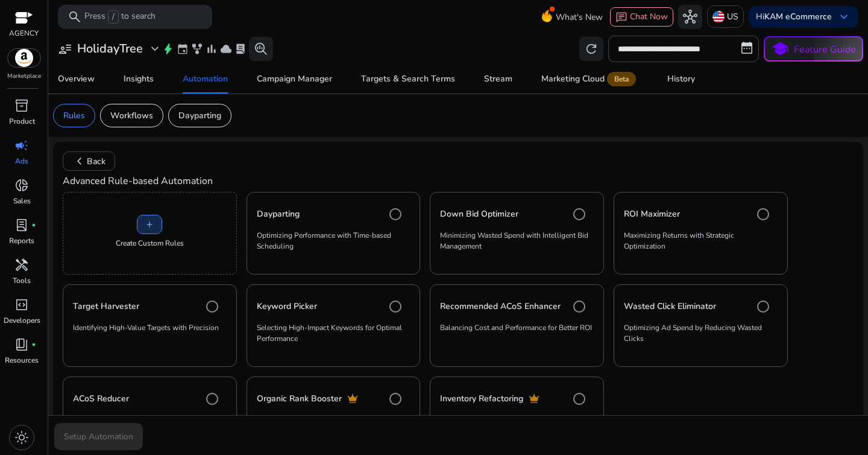
click at [158, 232] on span at bounding box center [149, 224] width 24 height 29
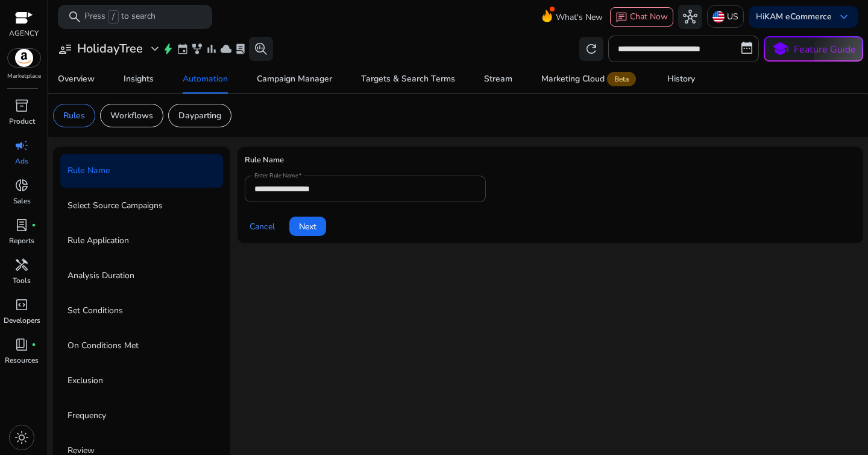
click at [349, 188] on input "**********" at bounding box center [365, 188] width 222 height 13
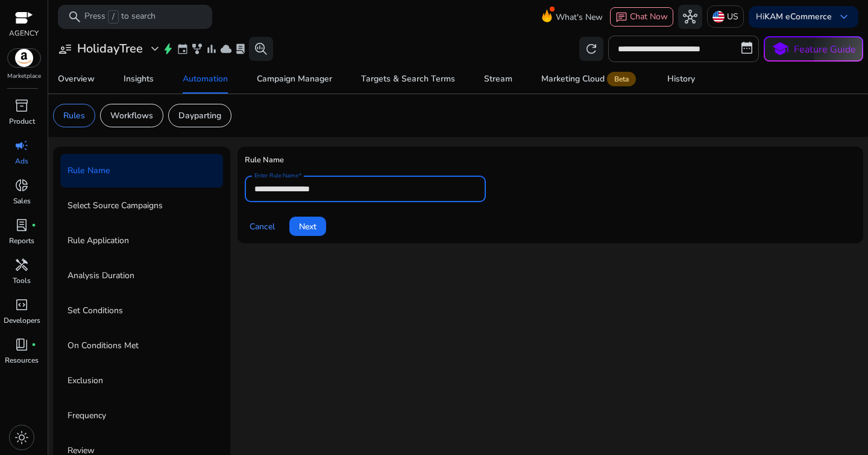
click at [349, 188] on input "**********" at bounding box center [365, 188] width 222 height 13
paste input "**********"
type input "**********"
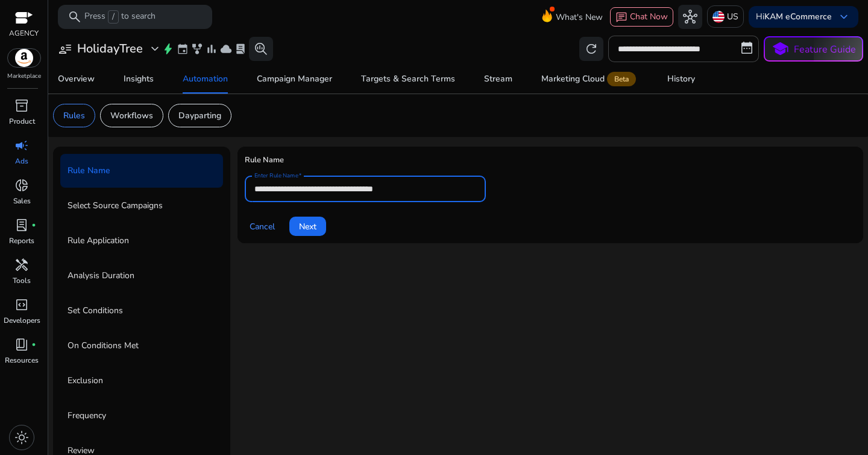
click at [298, 271] on div "**********" at bounding box center [551, 311] width 626 height 328
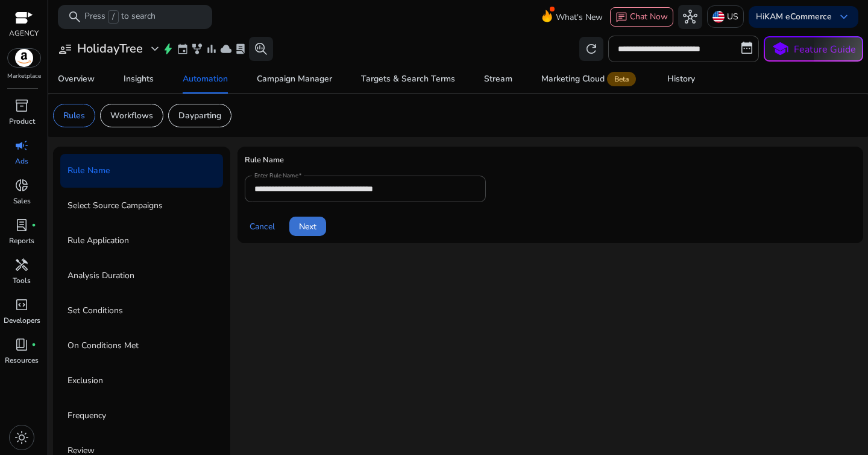
click at [309, 230] on span "Next" at bounding box center [307, 226] width 17 height 13
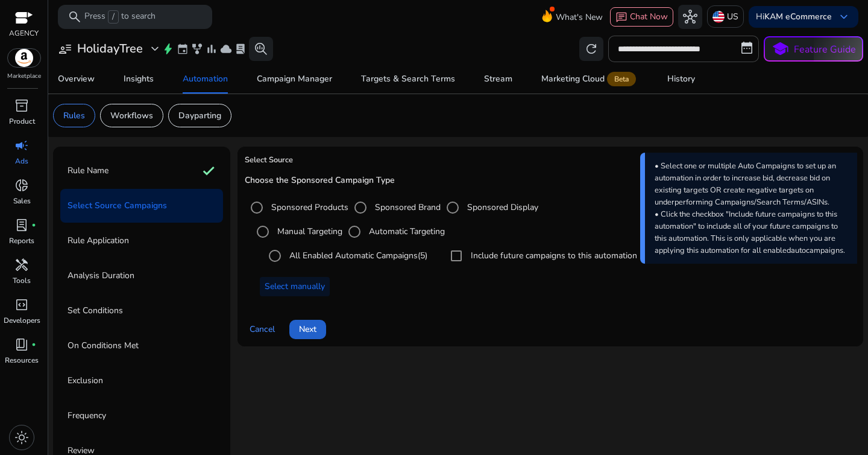
click at [319, 327] on span at bounding box center [307, 329] width 37 height 29
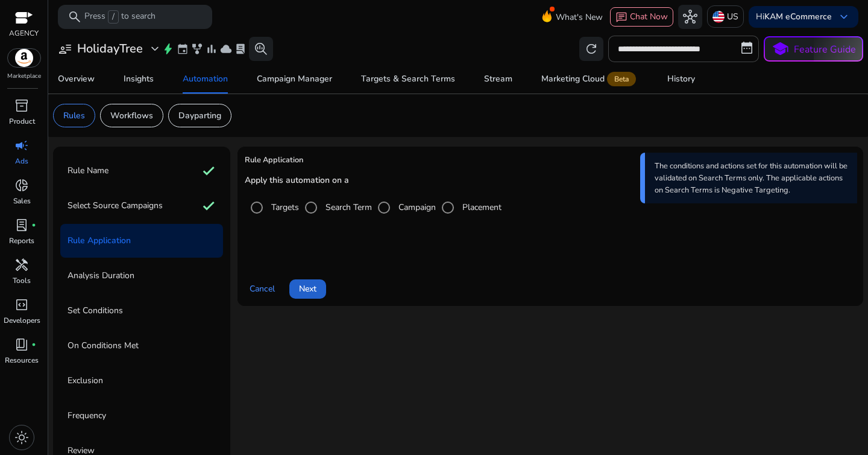
click at [320, 285] on span at bounding box center [307, 288] width 37 height 29
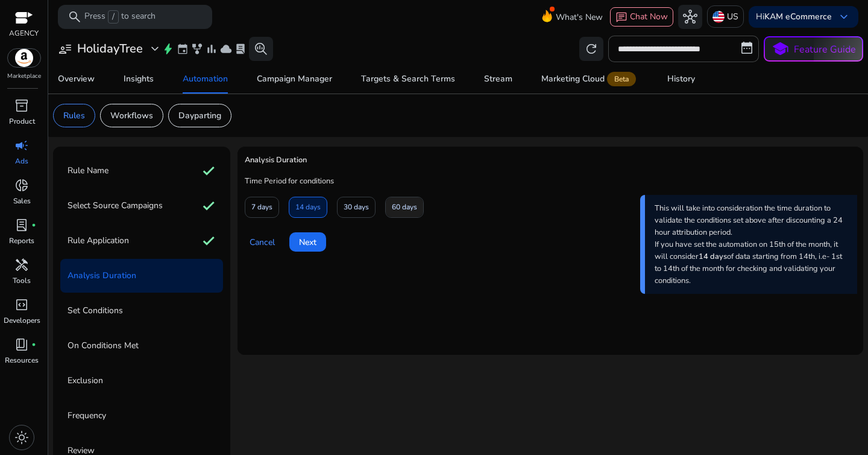
click at [406, 204] on span "60 days" at bounding box center [404, 207] width 25 height 21
click at [307, 253] on span at bounding box center [307, 241] width 37 height 29
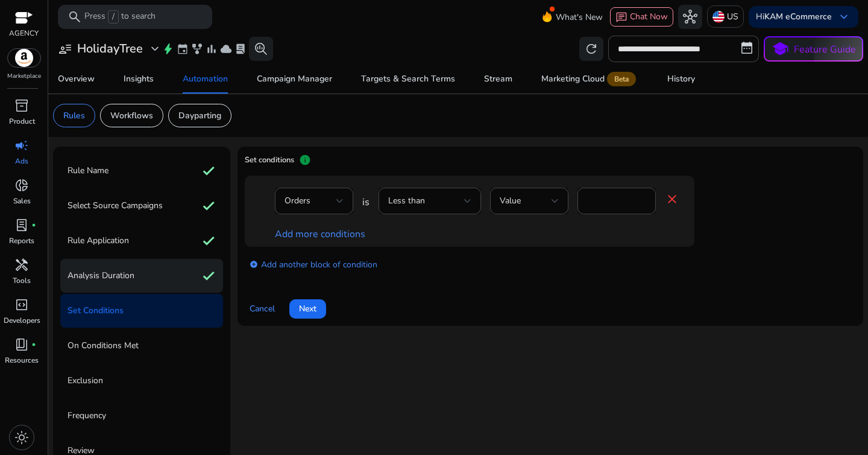
click at [122, 281] on p "Analysis Duration" at bounding box center [101, 275] width 67 height 19
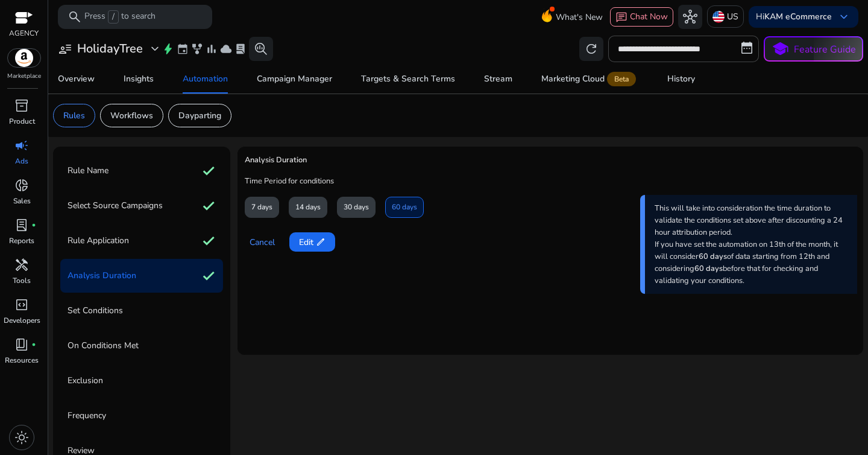
click at [361, 209] on div "30 days" at bounding box center [356, 207] width 39 height 21
click at [358, 215] on div "30 days" at bounding box center [356, 207] width 39 height 21
click at [352, 210] on div "30 days" at bounding box center [356, 207] width 39 height 21
click at [323, 242] on span "edit" at bounding box center [321, 242] width 10 height 10
click at [364, 198] on span "30 days" at bounding box center [356, 207] width 25 height 21
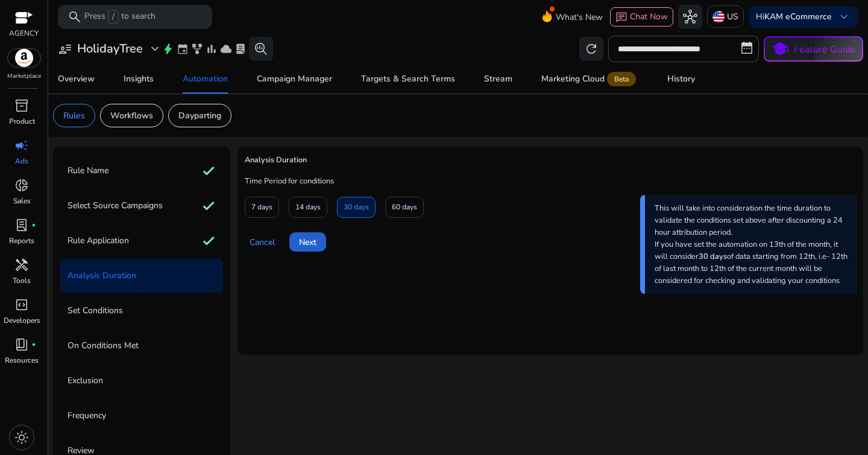
click at [312, 241] on span "Next" at bounding box center [307, 242] width 17 height 13
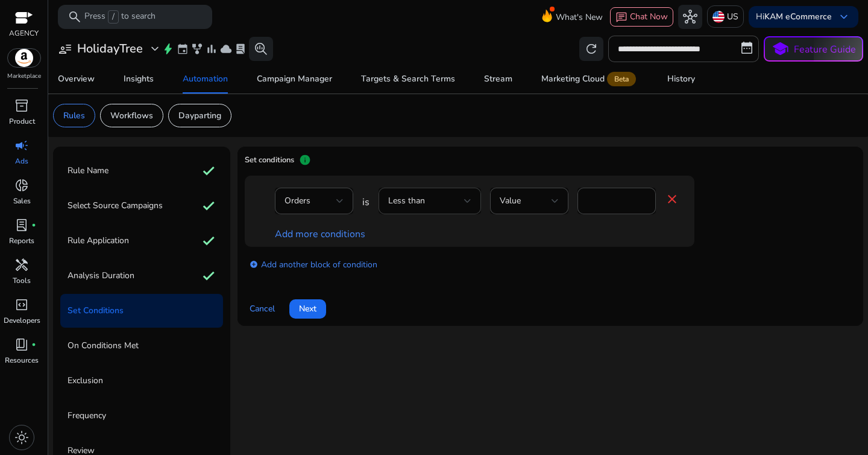
click at [420, 201] on span "Less than" at bounding box center [406, 200] width 37 height 11
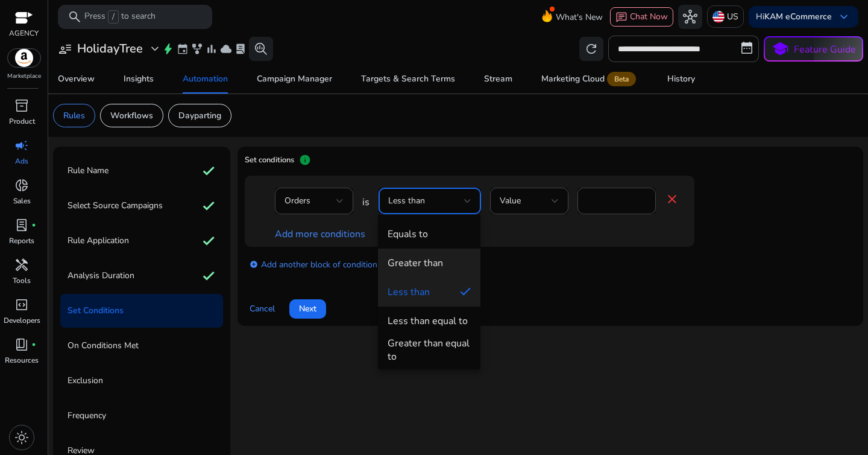
click at [429, 254] on mat-option "Greater than" at bounding box center [429, 262] width 102 height 29
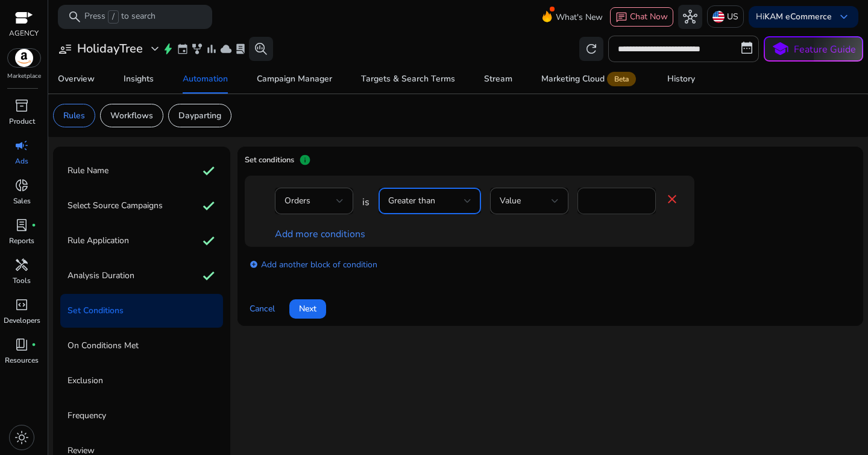
click at [605, 200] on input "*" at bounding box center [616, 200] width 59 height 13
type input "*"
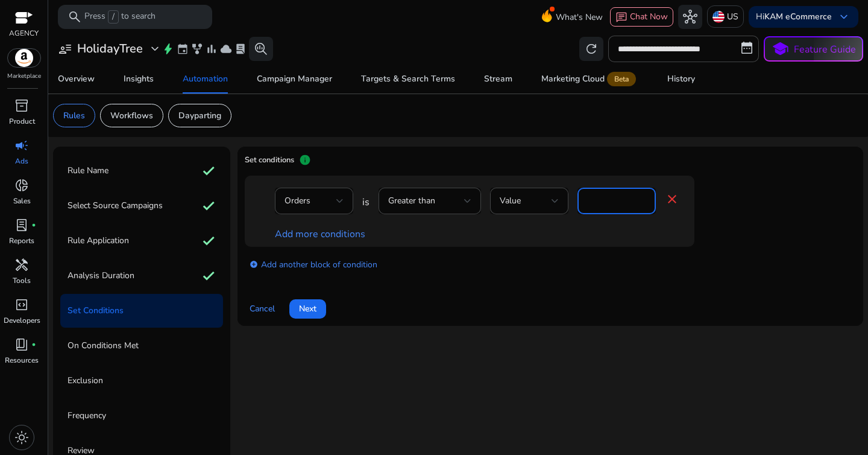
click at [590, 265] on div "add_circle Add another block of condition" at bounding box center [494, 264] width 498 height 34
click at [347, 232] on link "Add more conditions" at bounding box center [320, 233] width 90 height 13
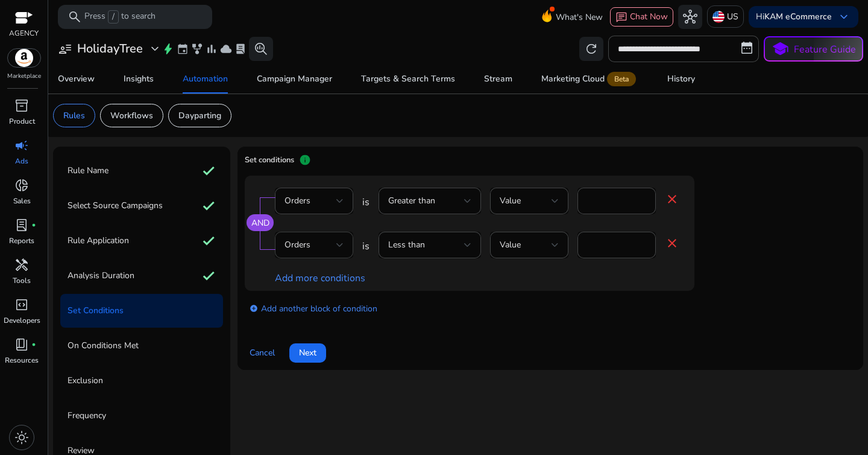
click at [339, 236] on div "Orders" at bounding box center [314, 245] width 59 height 27
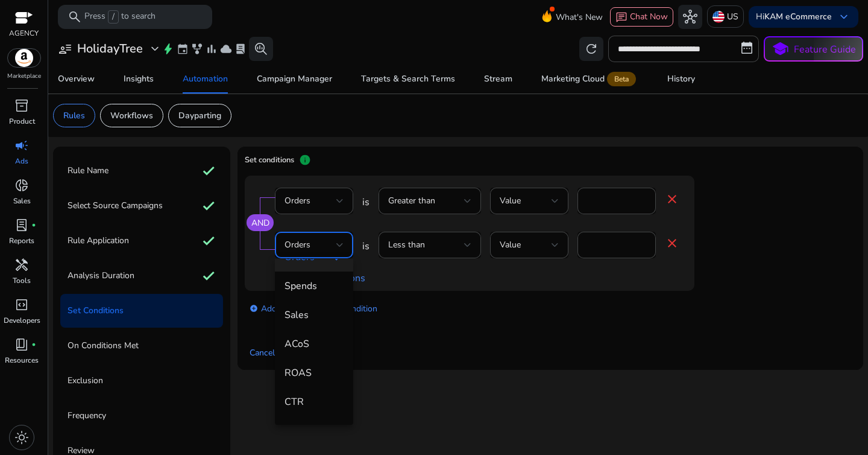
scroll to position [109, 0]
click at [313, 348] on span "ACoS" at bounding box center [314, 342] width 59 height 13
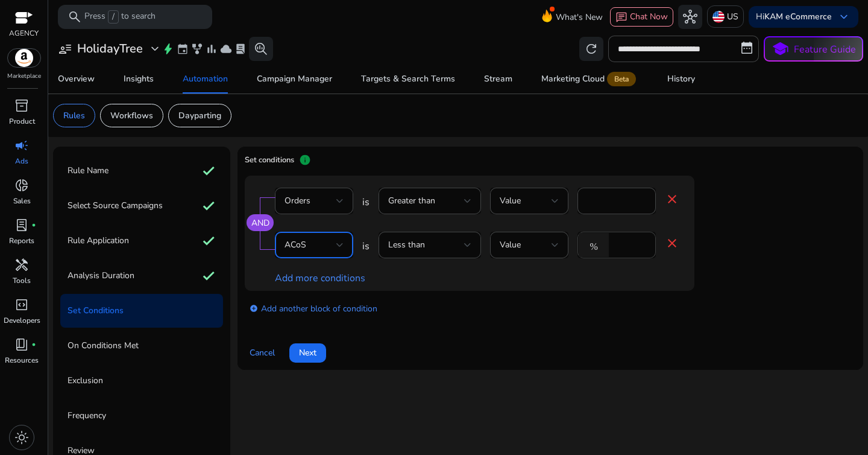
click at [631, 245] on input "*" at bounding box center [630, 244] width 31 height 13
type input "**"
click at [619, 313] on div "add_circle Add another block of condition" at bounding box center [494, 308] width 498 height 34
click at [307, 353] on span "Next" at bounding box center [307, 352] width 17 height 13
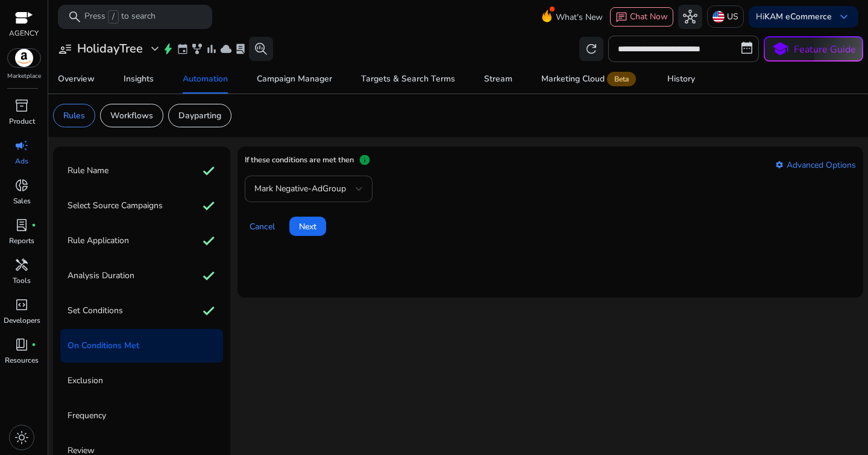
click at [347, 198] on div "Mark Negative-AdGroup" at bounding box center [308, 188] width 109 height 27
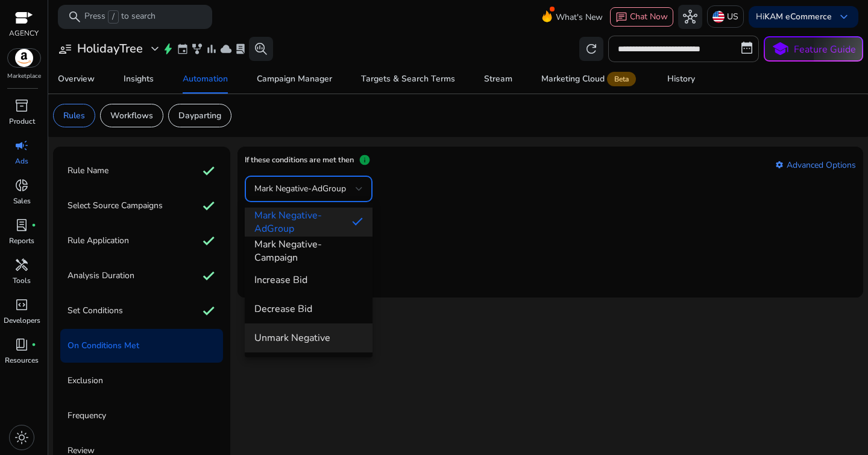
click at [339, 334] on span "Unmark Negative" at bounding box center [308, 337] width 109 height 13
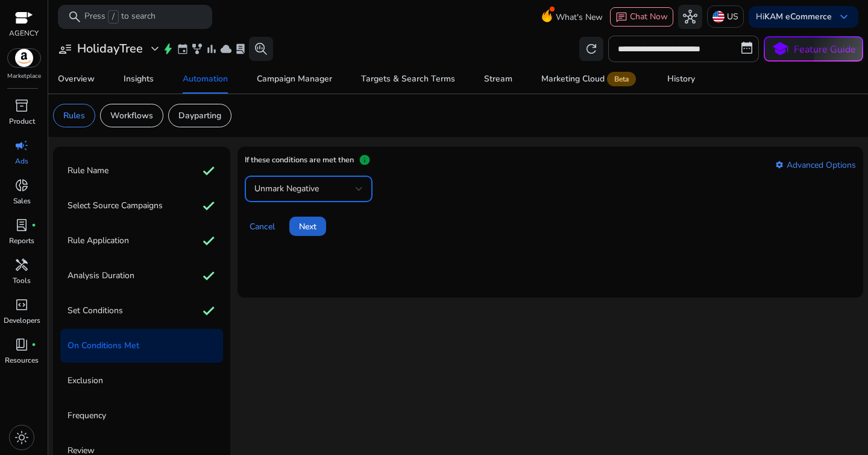
click at [302, 231] on span "Next" at bounding box center [307, 226] width 17 height 13
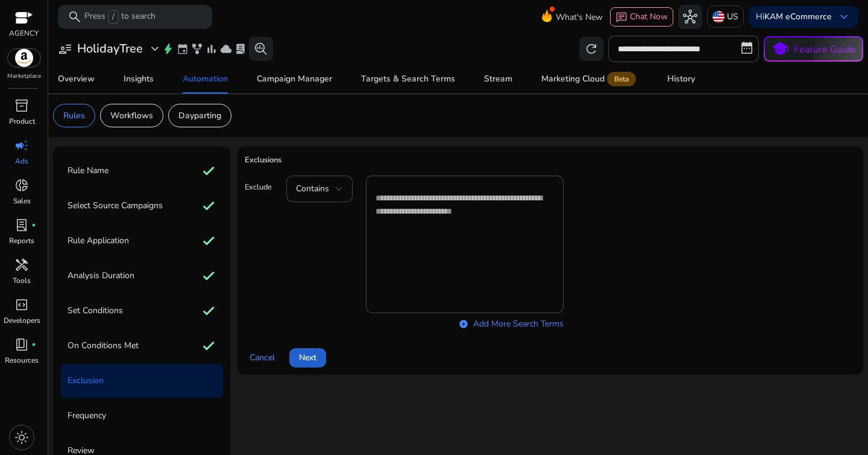
click at [323, 352] on span at bounding box center [307, 357] width 37 height 29
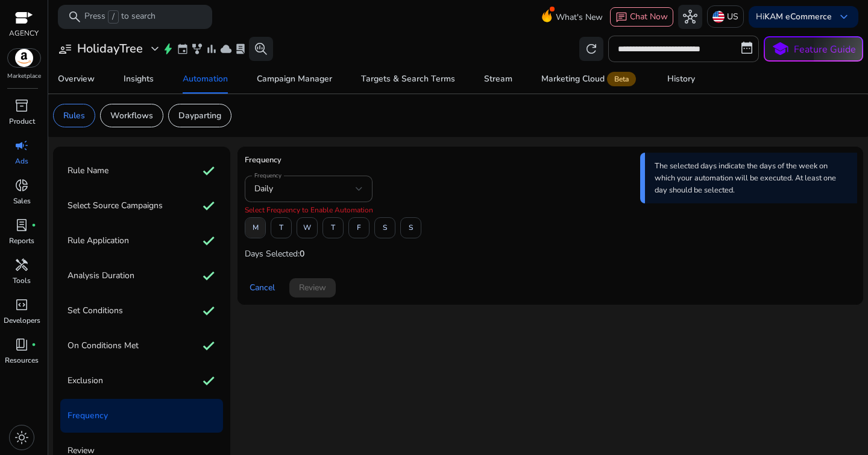
click at [263, 230] on span at bounding box center [255, 227] width 20 height 29
click at [307, 229] on span "W" at bounding box center [307, 227] width 8 height 21
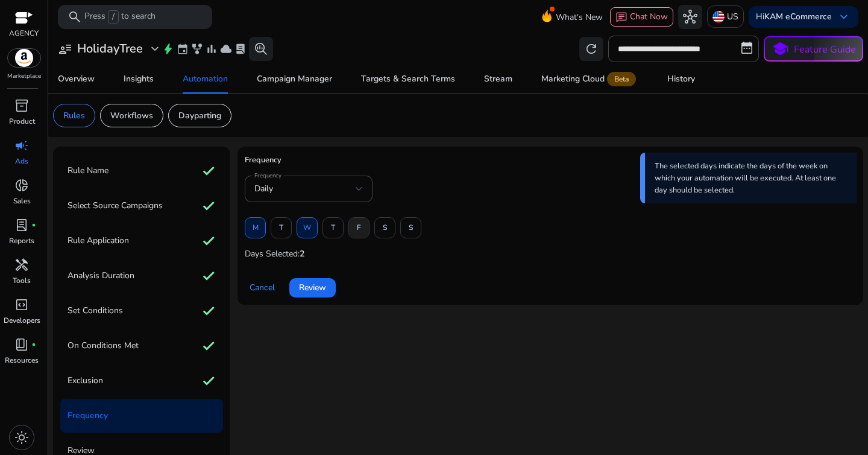
click at [356, 230] on span at bounding box center [359, 227] width 20 height 29
click at [316, 284] on span "Review" at bounding box center [312, 287] width 27 height 13
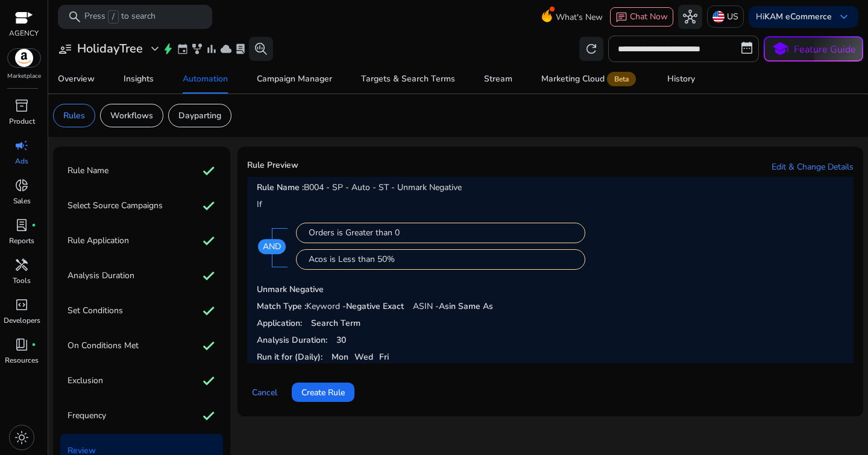
scroll to position [20, 0]
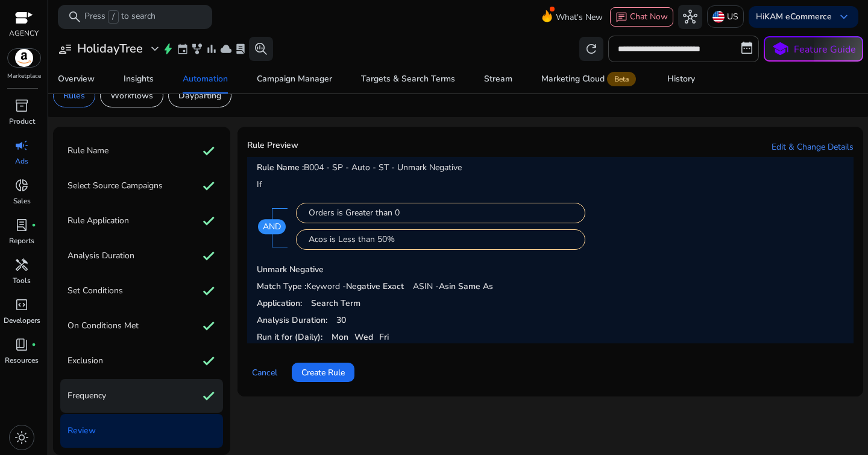
click at [114, 393] on div "Frequency check" at bounding box center [141, 396] width 163 height 34
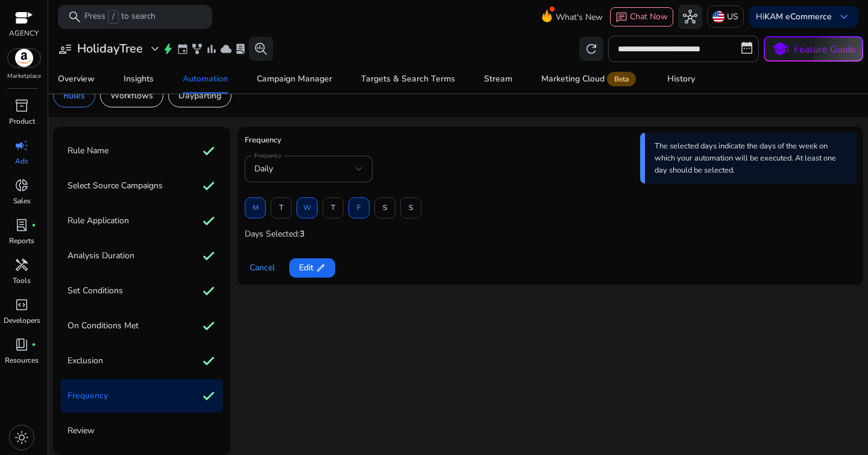
click at [257, 210] on div "M" at bounding box center [255, 207] width 21 height 21
click at [303, 208] on div "W" at bounding box center [307, 207] width 21 height 21
click at [308, 257] on span at bounding box center [312, 267] width 46 height 29
click at [254, 213] on span "M" at bounding box center [256, 207] width 6 height 21
click at [304, 209] on span "W" at bounding box center [307, 207] width 8 height 21
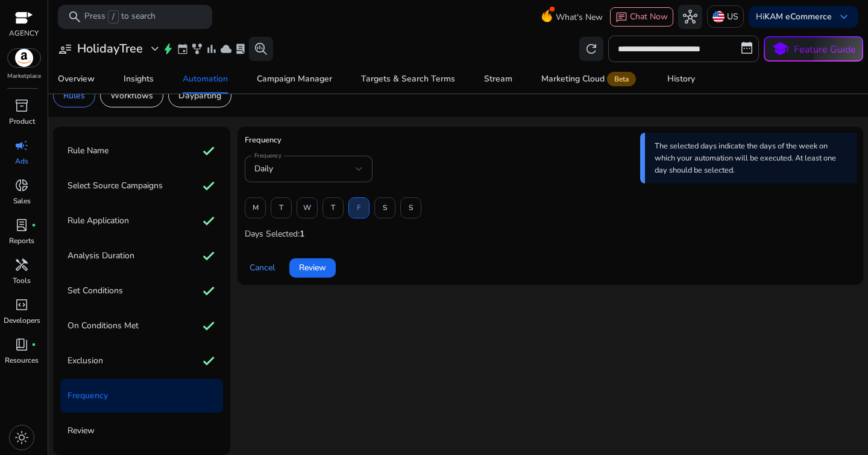
click at [365, 209] on span at bounding box center [359, 208] width 20 height 29
click at [289, 212] on span at bounding box center [281, 208] width 20 height 29
click at [329, 210] on span at bounding box center [333, 208] width 20 height 29
click at [391, 212] on span at bounding box center [385, 208] width 20 height 29
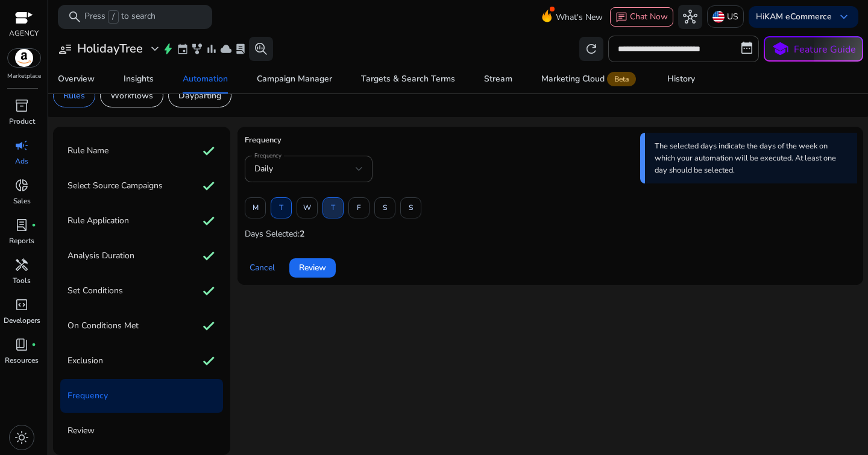
click at [343, 204] on button "T" at bounding box center [333, 207] width 21 height 21
click at [362, 209] on span at bounding box center [359, 208] width 20 height 29
click at [314, 271] on span "Review" at bounding box center [312, 267] width 27 height 13
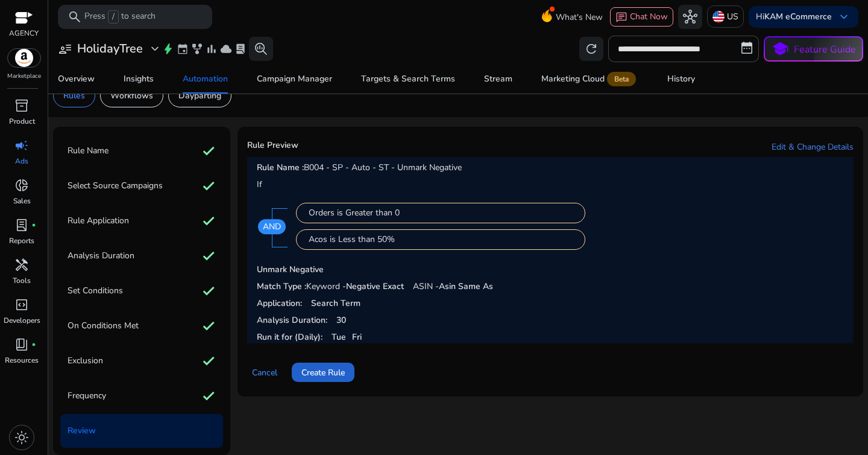
click at [328, 366] on span "Create Rule" at bounding box center [322, 372] width 43 height 13
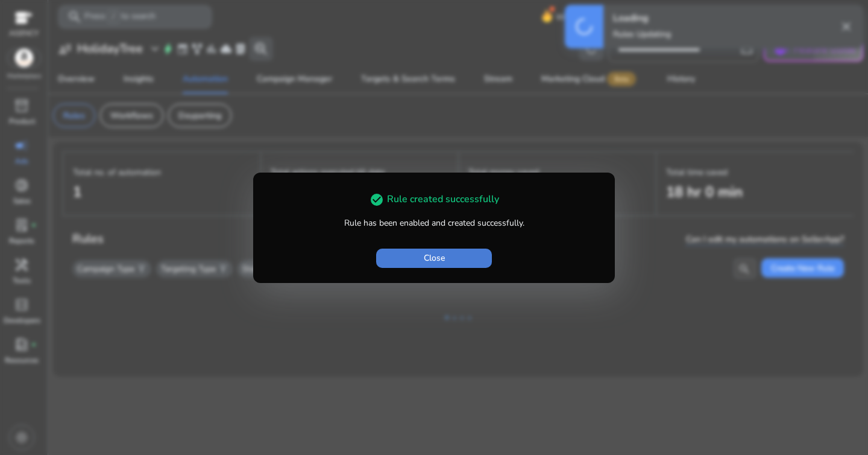
click at [428, 259] on span "Close" at bounding box center [434, 257] width 21 height 13
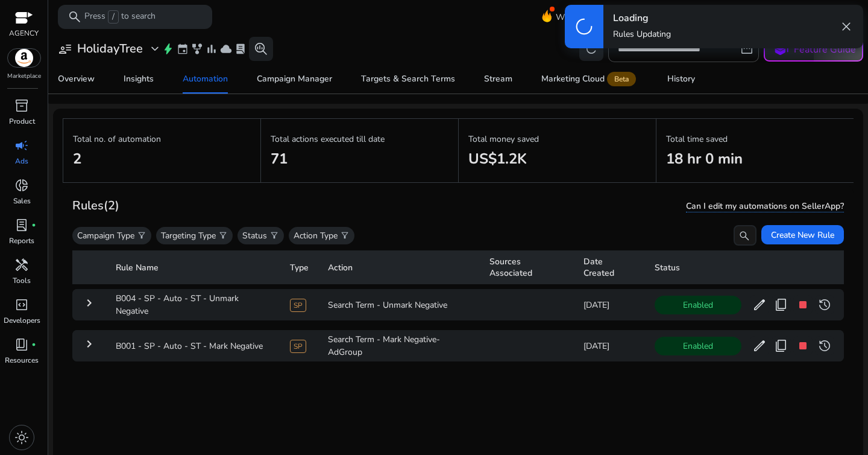
scroll to position [32, 0]
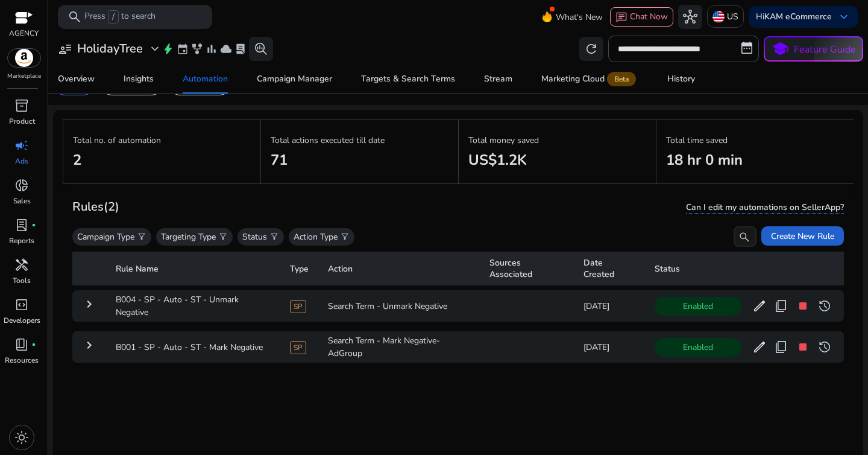
click at [778, 239] on span "Create New Rule" at bounding box center [802, 236] width 63 height 13
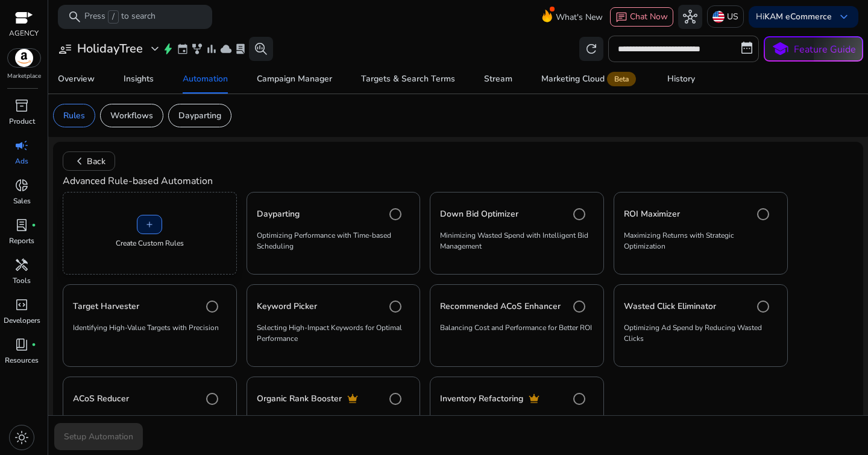
click at [183, 230] on div "add Create Custom Rules" at bounding box center [150, 233] width 174 height 83
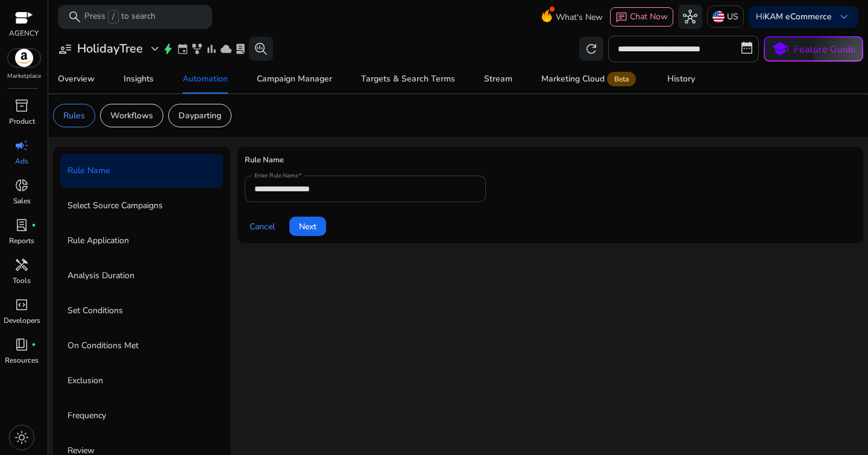
click at [348, 197] on div "**********" at bounding box center [365, 188] width 222 height 27
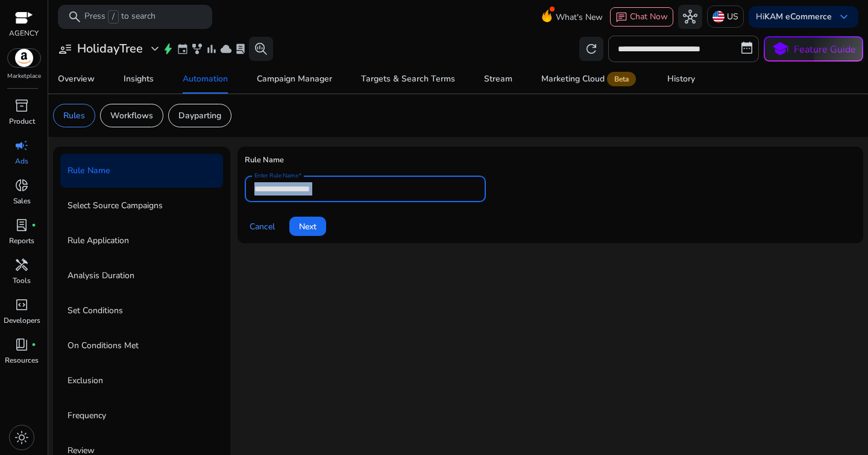
click at [348, 197] on div "**********" at bounding box center [365, 188] width 222 height 27
paste input "**********"
type input "**********"
click at [299, 222] on span "Next" at bounding box center [307, 226] width 17 height 13
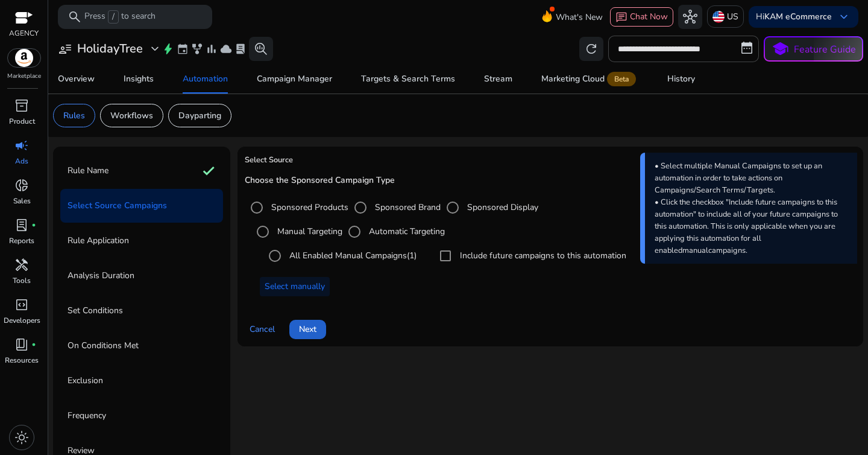
click at [315, 329] on span "Next" at bounding box center [307, 329] width 17 height 13
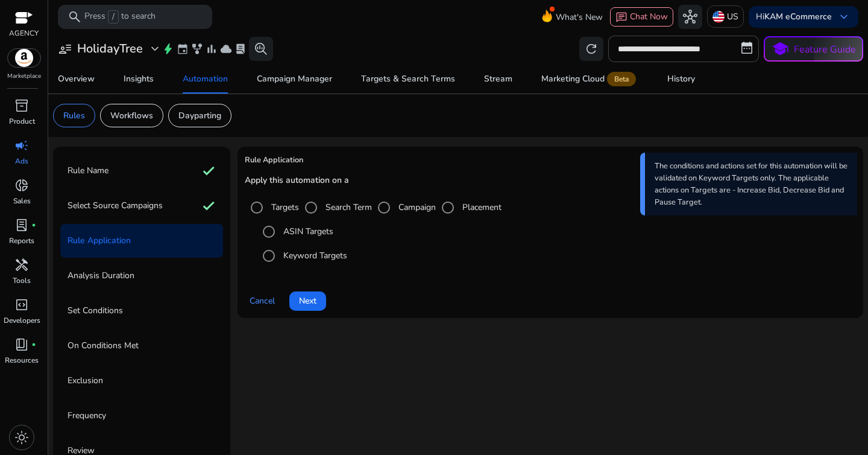
click at [334, 204] on label "Search Term" at bounding box center [347, 207] width 49 height 13
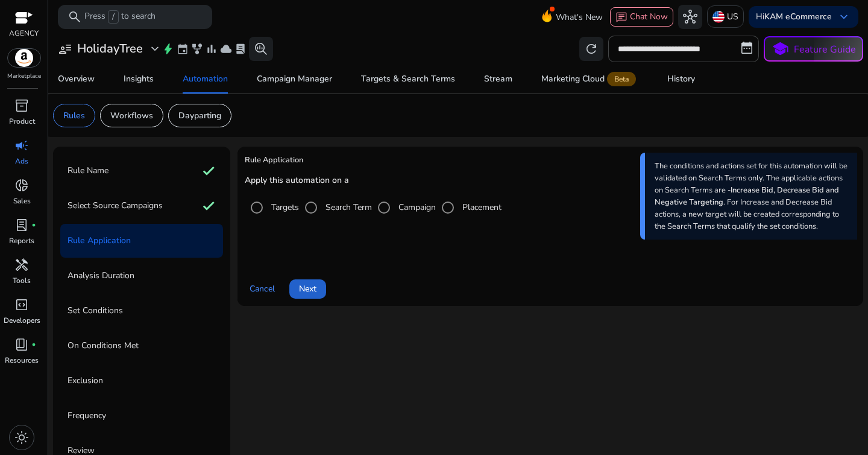
click at [312, 281] on span at bounding box center [307, 288] width 37 height 29
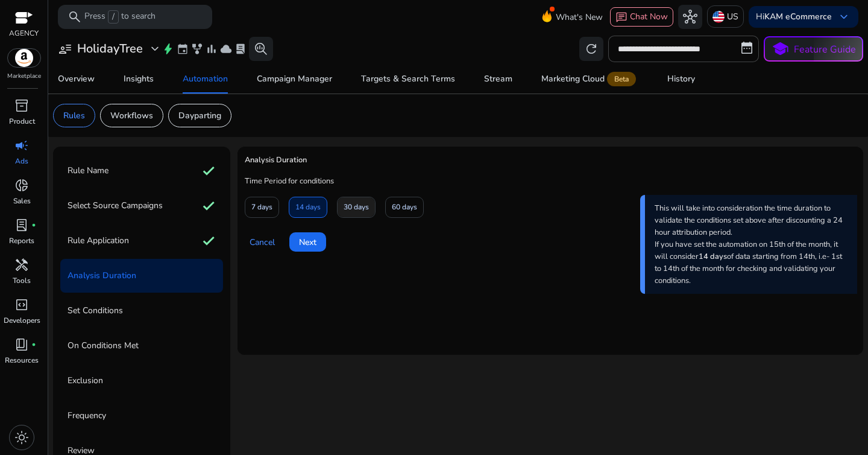
click at [357, 213] on span "30 days" at bounding box center [356, 207] width 25 height 21
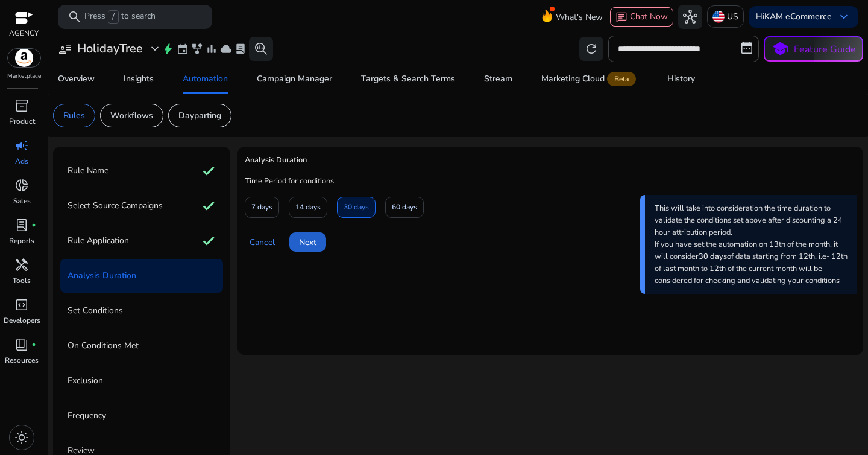
click at [309, 244] on span "Next" at bounding box center [307, 242] width 17 height 13
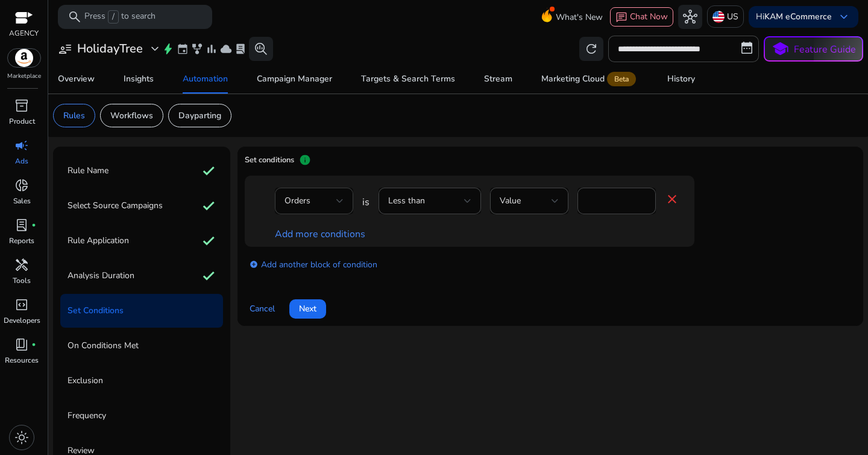
click at [333, 213] on div "Orders" at bounding box center [314, 200] width 59 height 27
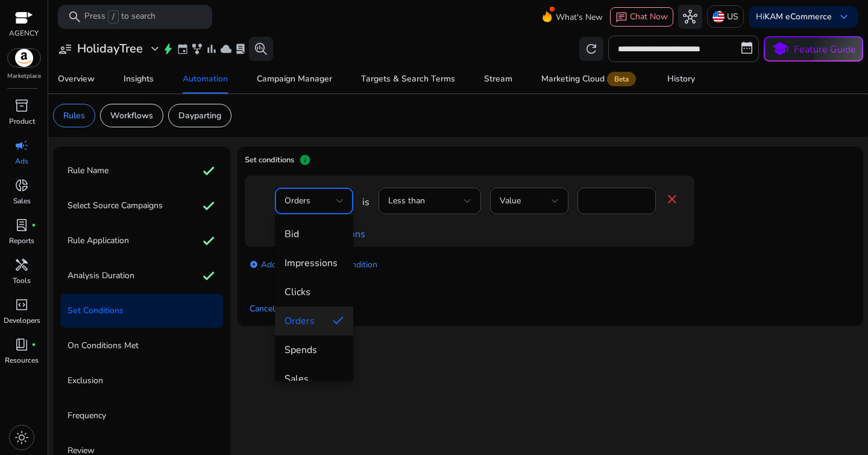
click at [427, 206] on div at bounding box center [434, 227] width 868 height 455
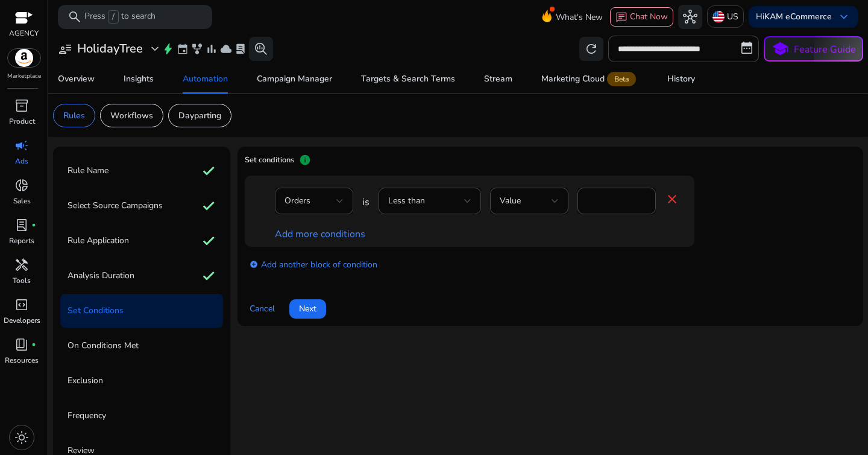
click at [427, 206] on div "Less than" at bounding box center [426, 200] width 76 height 13
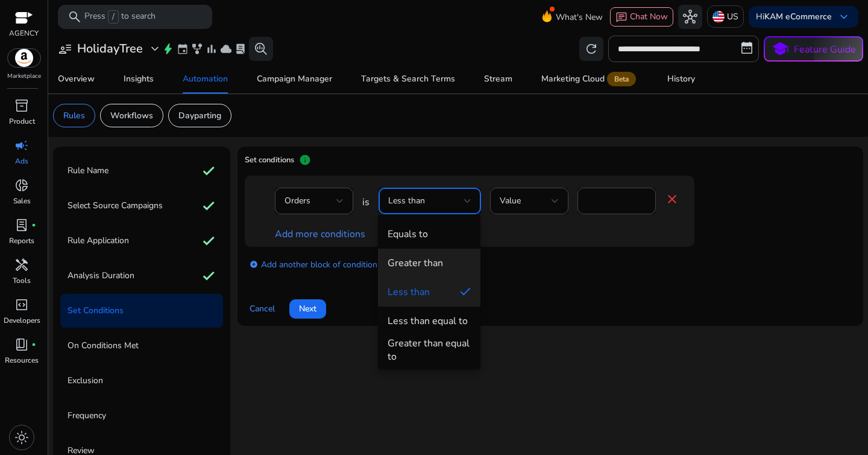
click at [433, 262] on div "Greater than" at bounding box center [415, 262] width 55 height 13
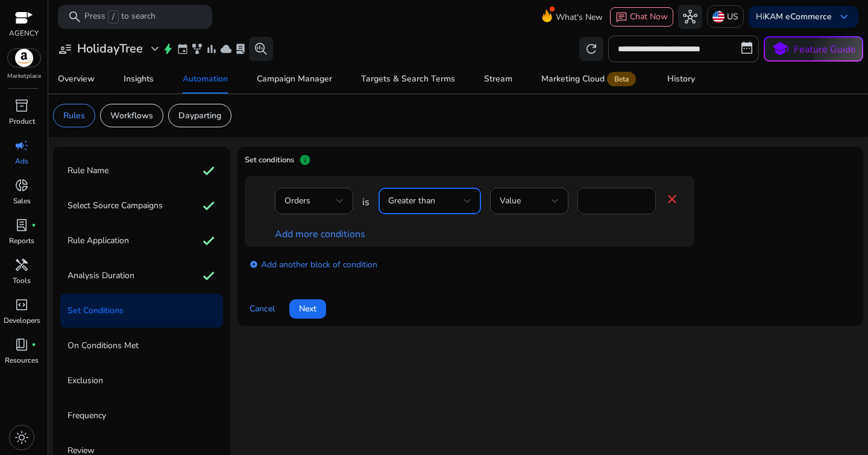
click at [606, 201] on input "*" at bounding box center [616, 200] width 59 height 13
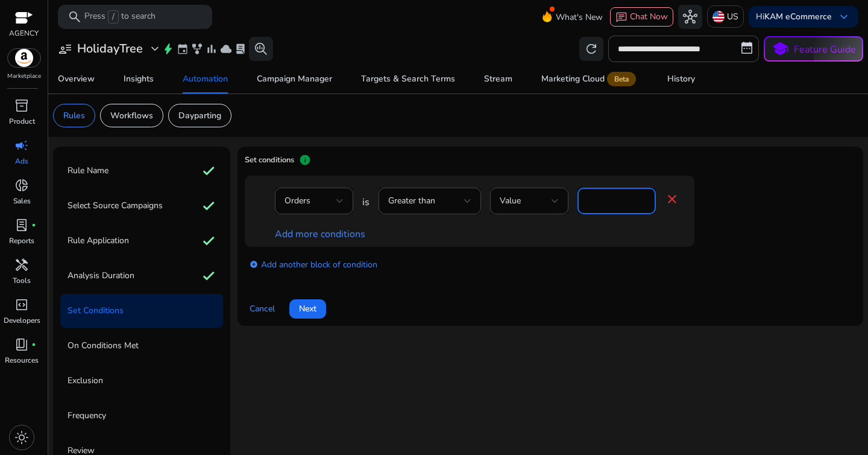
click at [606, 201] on input "*" at bounding box center [616, 200] width 59 height 13
type input "*"
click at [345, 235] on link "Add more conditions" at bounding box center [320, 233] width 90 height 13
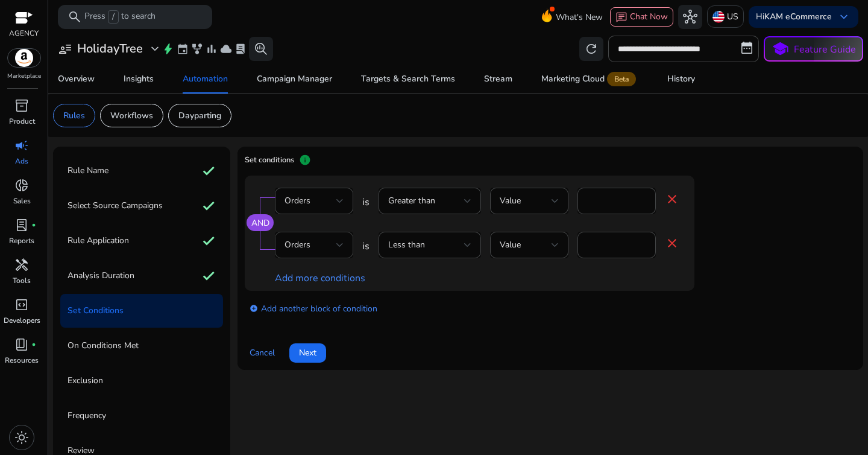
click at [333, 247] on div "Orders" at bounding box center [311, 244] width 52 height 13
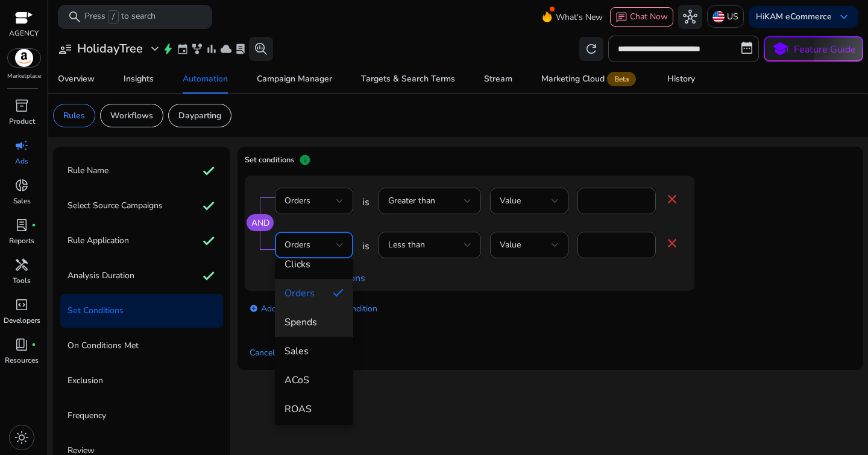
scroll to position [78, 0]
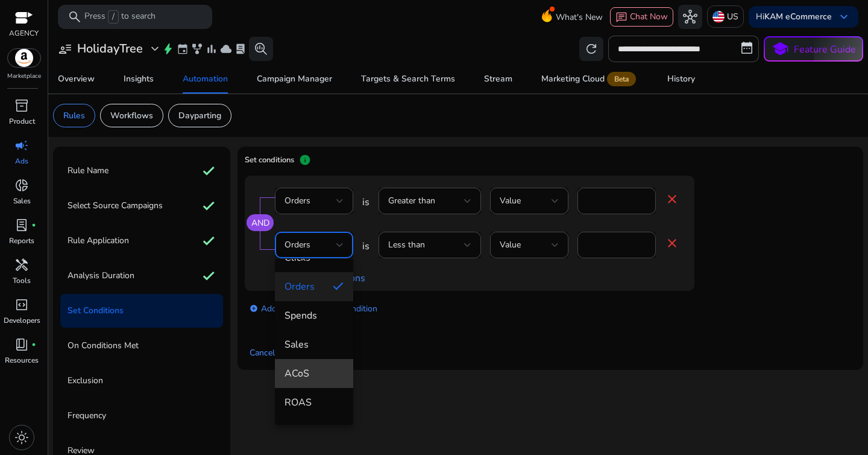
click at [318, 383] on mat-option "ACoS" at bounding box center [314, 373] width 78 height 29
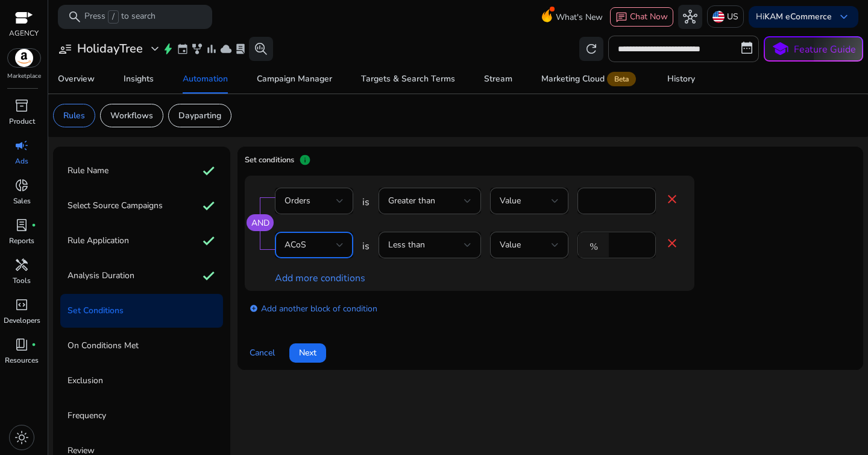
click at [632, 245] on input "*" at bounding box center [630, 244] width 31 height 13
type input "**"
click at [729, 275] on div "AND Orders is Greater than Value * close ACoS is Less than Value % ** close Add…" at bounding box center [494, 232] width 498 height 115
click at [315, 347] on span "Next" at bounding box center [307, 352] width 17 height 13
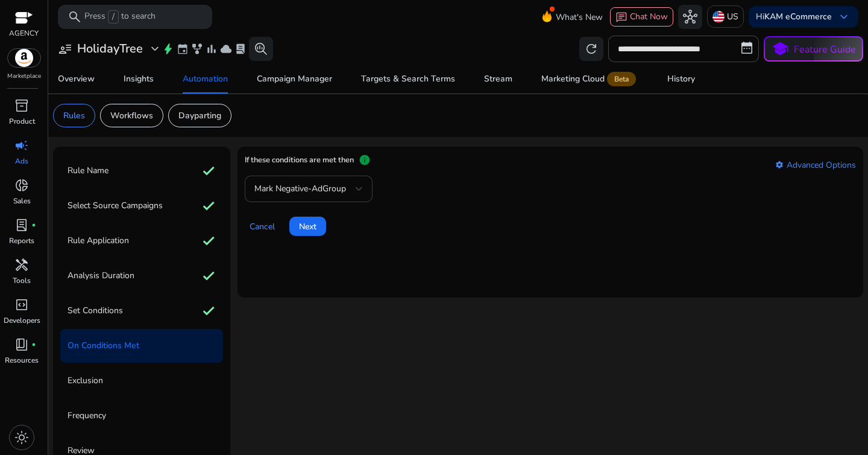
click at [324, 197] on div "Mark Negative-AdGroup" at bounding box center [308, 188] width 109 height 27
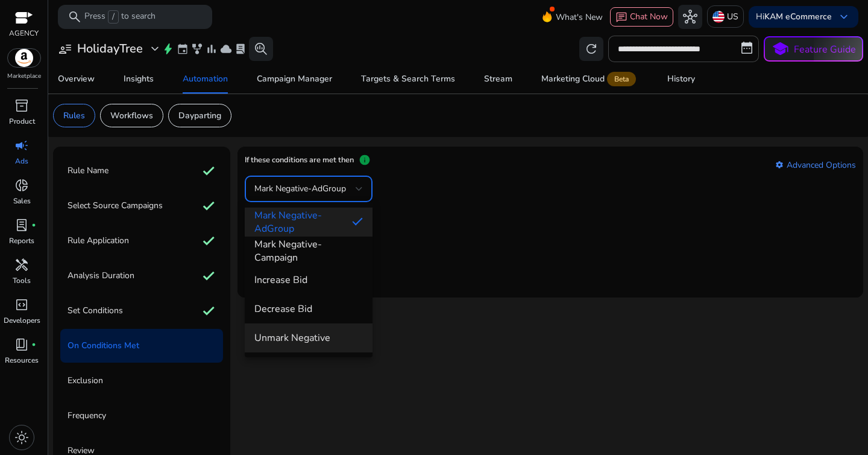
click at [323, 332] on span "Unmark Negative" at bounding box center [308, 337] width 109 height 13
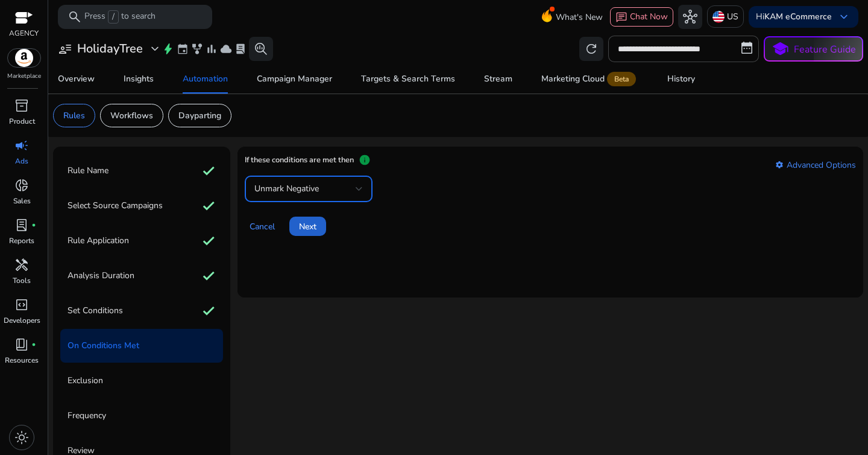
click at [302, 240] on span at bounding box center [307, 226] width 37 height 29
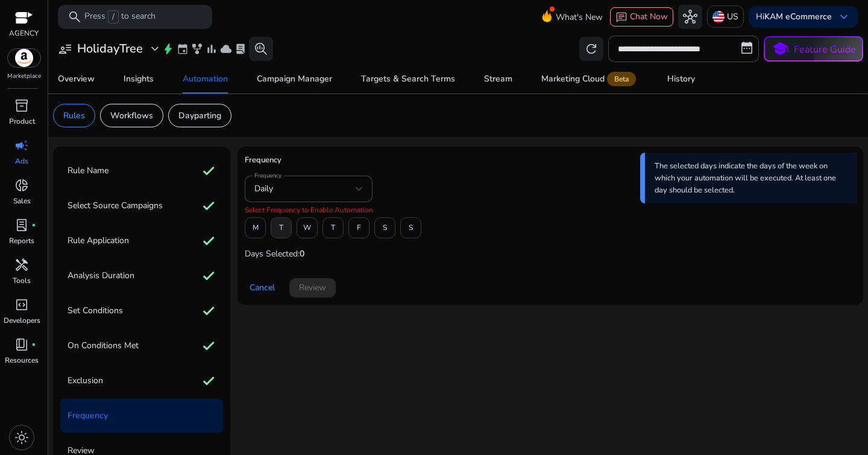
click at [282, 234] on span "T" at bounding box center [281, 227] width 4 height 21
click at [363, 232] on span at bounding box center [359, 227] width 20 height 29
click at [324, 288] on span "Review" at bounding box center [312, 287] width 27 height 13
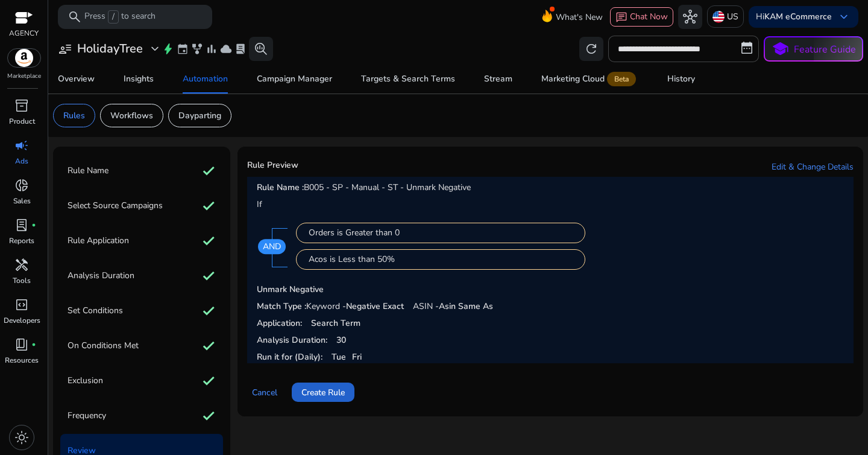
click at [343, 397] on span "Create Rule" at bounding box center [322, 392] width 43 height 13
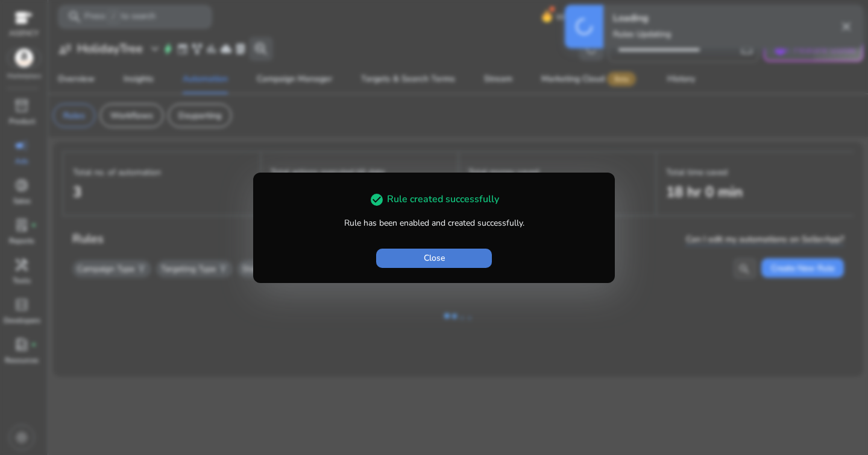
click at [439, 263] on span "Close" at bounding box center [434, 257] width 21 height 13
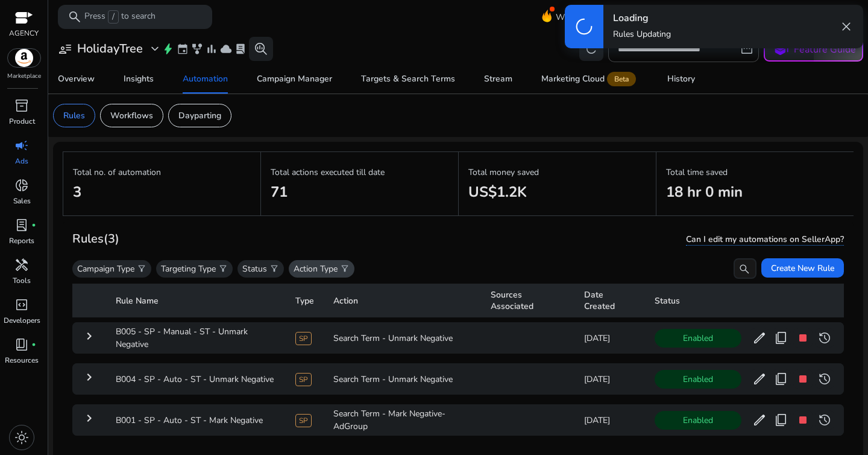
scroll to position [88, 0]
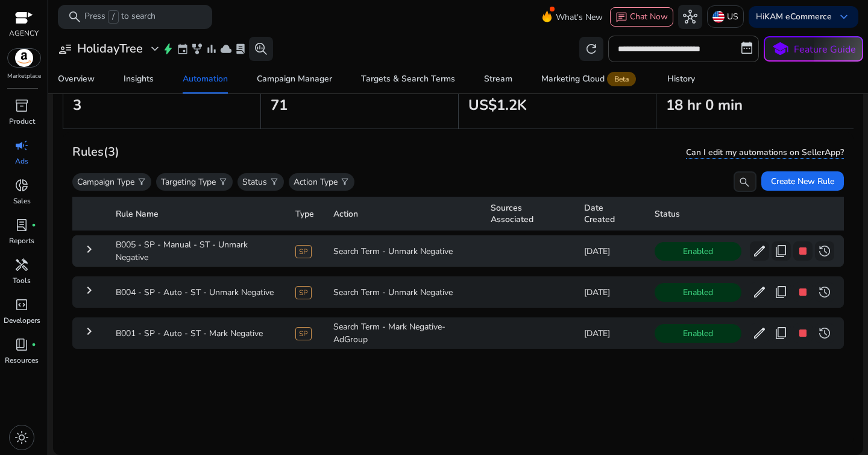
click at [87, 254] on mat-icon "keyboard_arrow_right" at bounding box center [89, 249] width 14 height 14
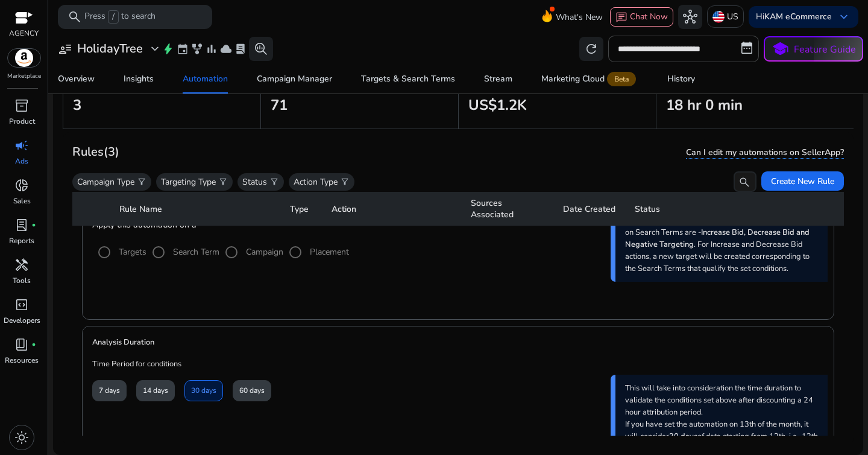
scroll to position [239, 0]
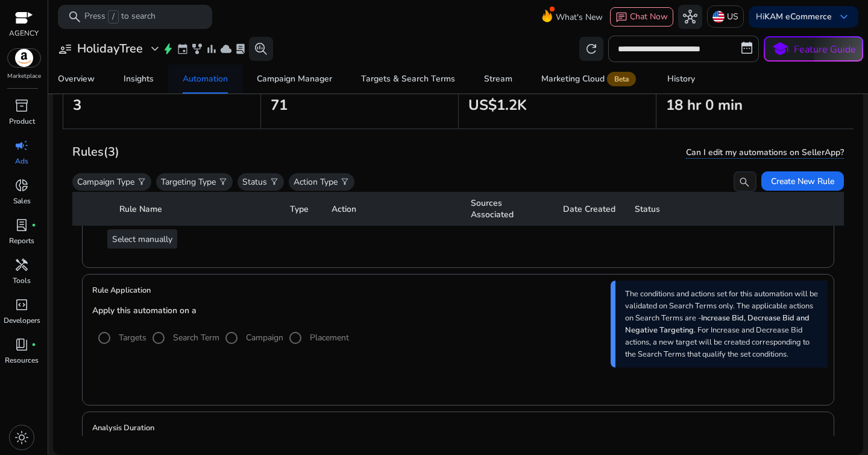
click at [206, 83] on div "Automation" at bounding box center [205, 79] width 45 height 8
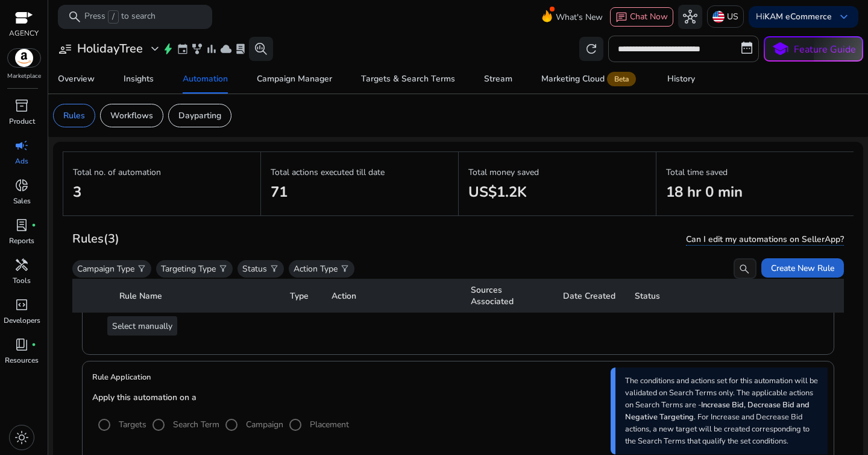
click at [782, 269] on span "Create New Rule" at bounding box center [802, 268] width 63 height 13
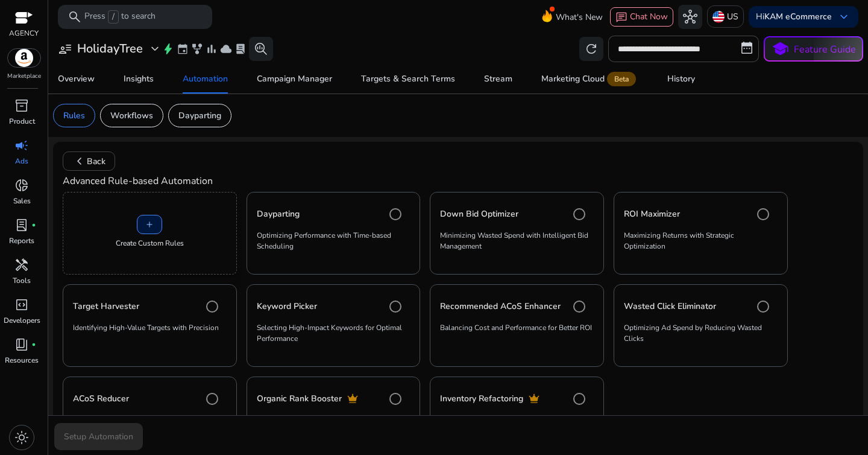
click at [162, 235] on div "add Create Custom Rules" at bounding box center [150, 233] width 174 height 83
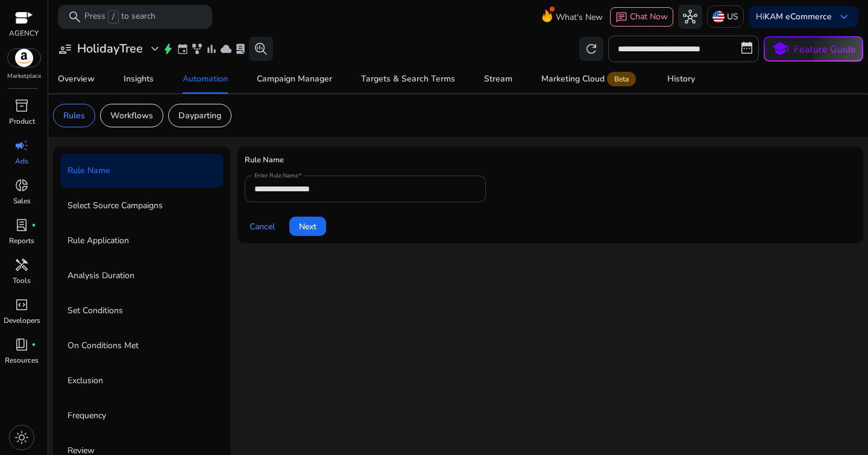
click at [332, 184] on input "**********" at bounding box center [365, 188] width 222 height 13
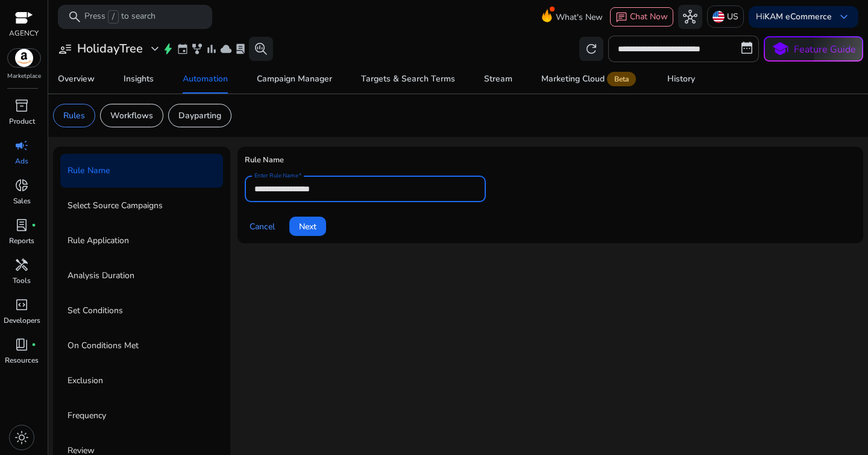
click at [332, 184] on input "**********" at bounding box center [365, 188] width 222 height 13
paste input "**********"
type input "**********"
click at [315, 226] on span "Next" at bounding box center [307, 226] width 17 height 13
